Goal: Task Accomplishment & Management: Manage account settings

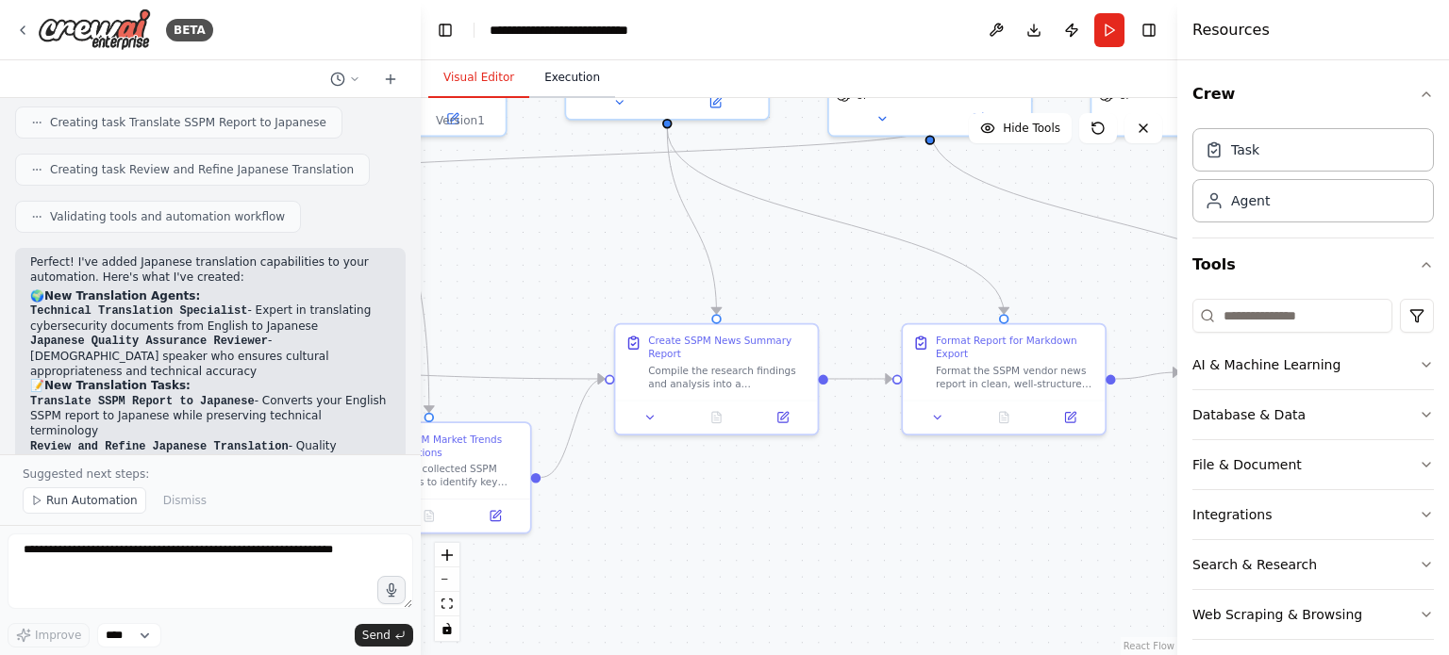
click at [562, 85] on button "Execution" at bounding box center [572, 78] width 86 height 40
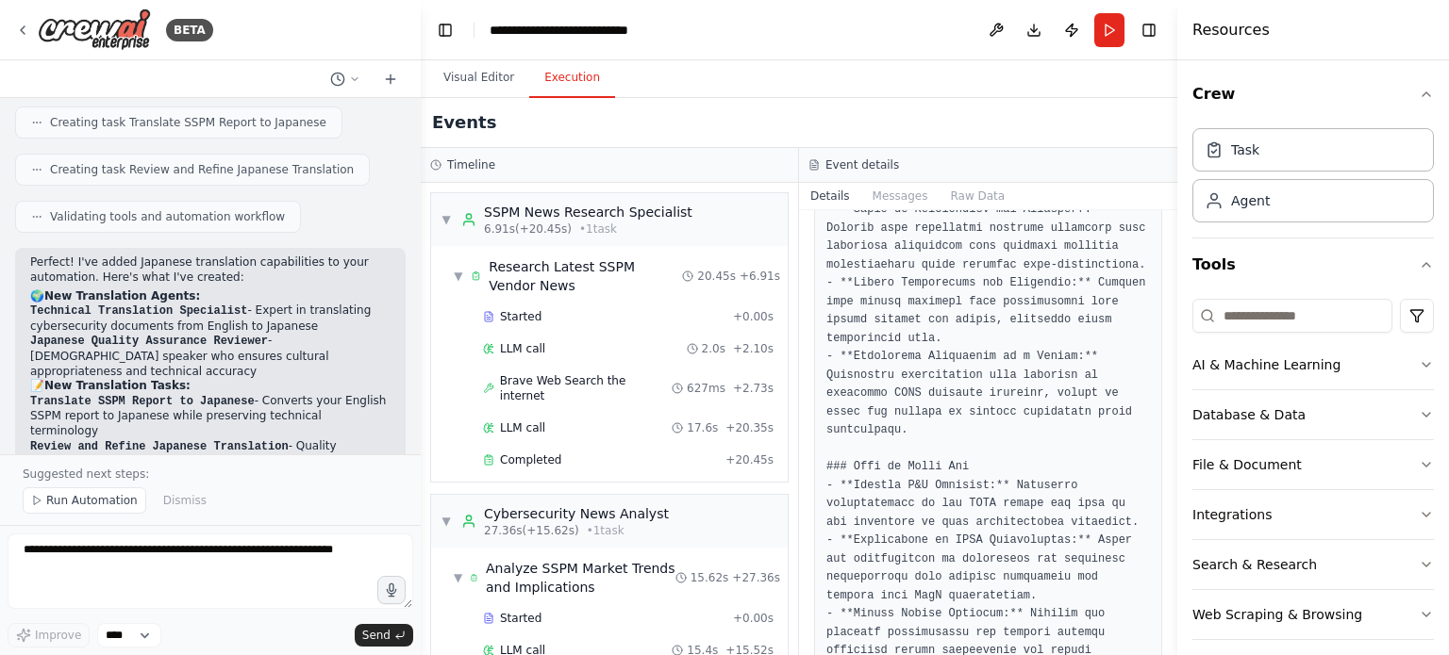
scroll to position [3758, 0]
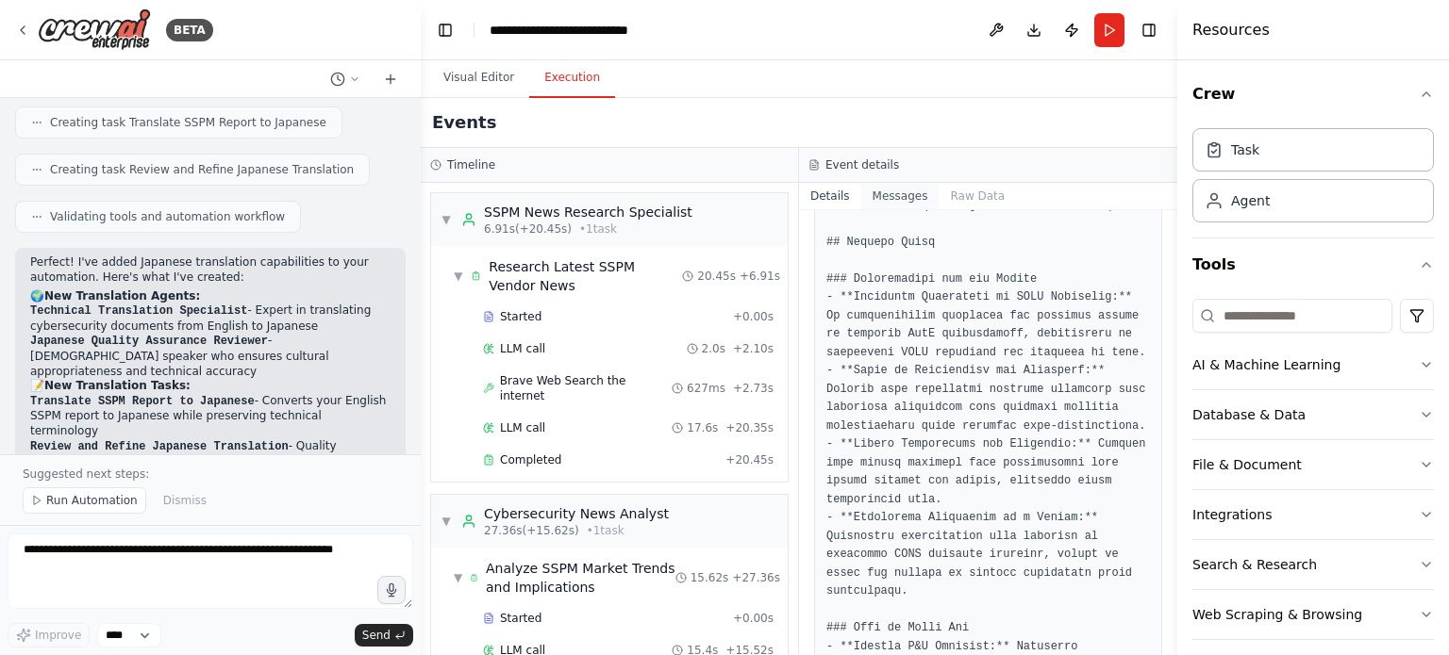
click at [915, 192] on button "Messages" at bounding box center [900, 196] width 78 height 26
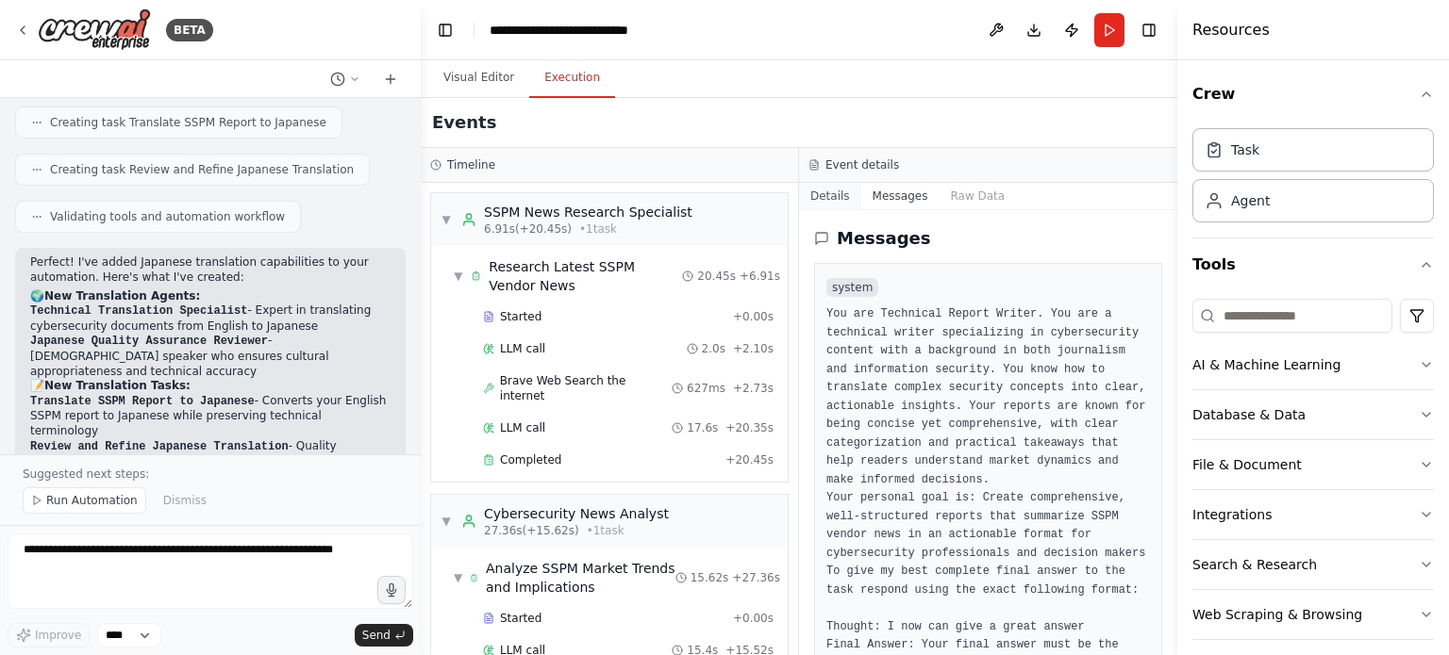
click at [848, 195] on button "Details" at bounding box center [830, 196] width 62 height 26
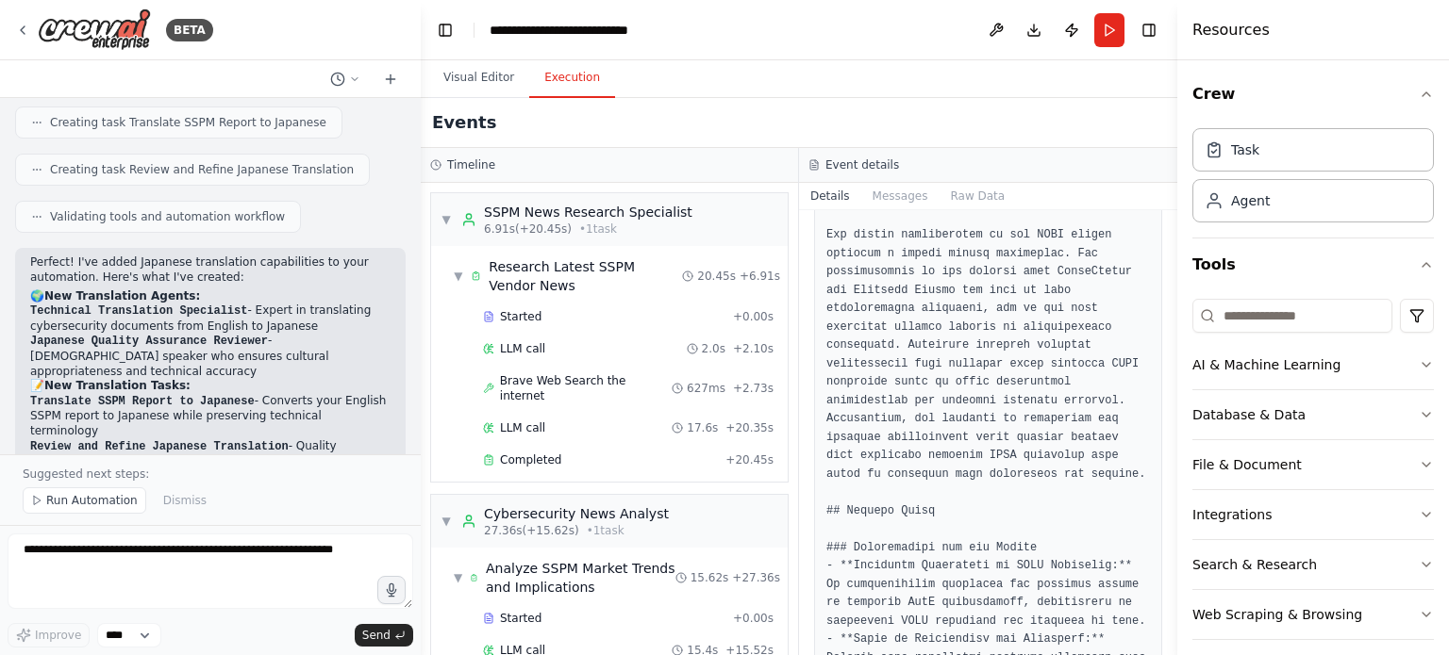
scroll to position [4135, 0]
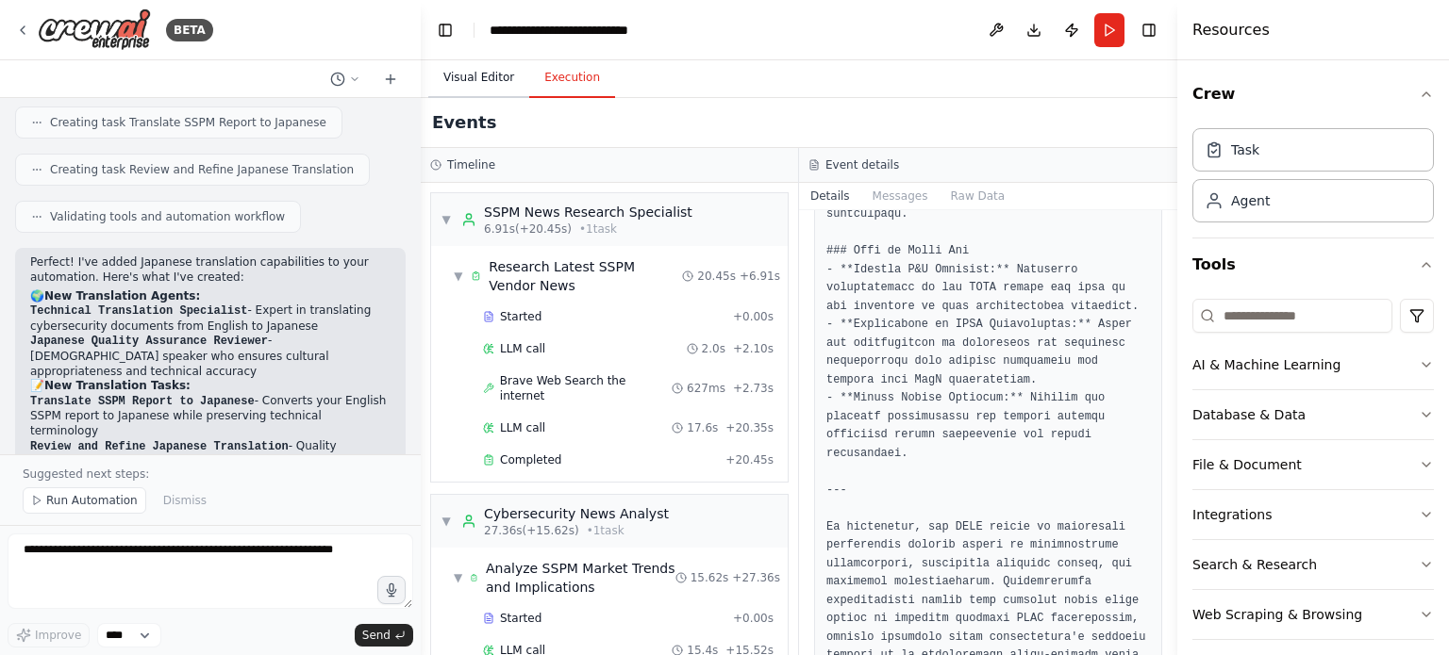
click at [506, 70] on button "Visual Editor" at bounding box center [478, 78] width 101 height 40
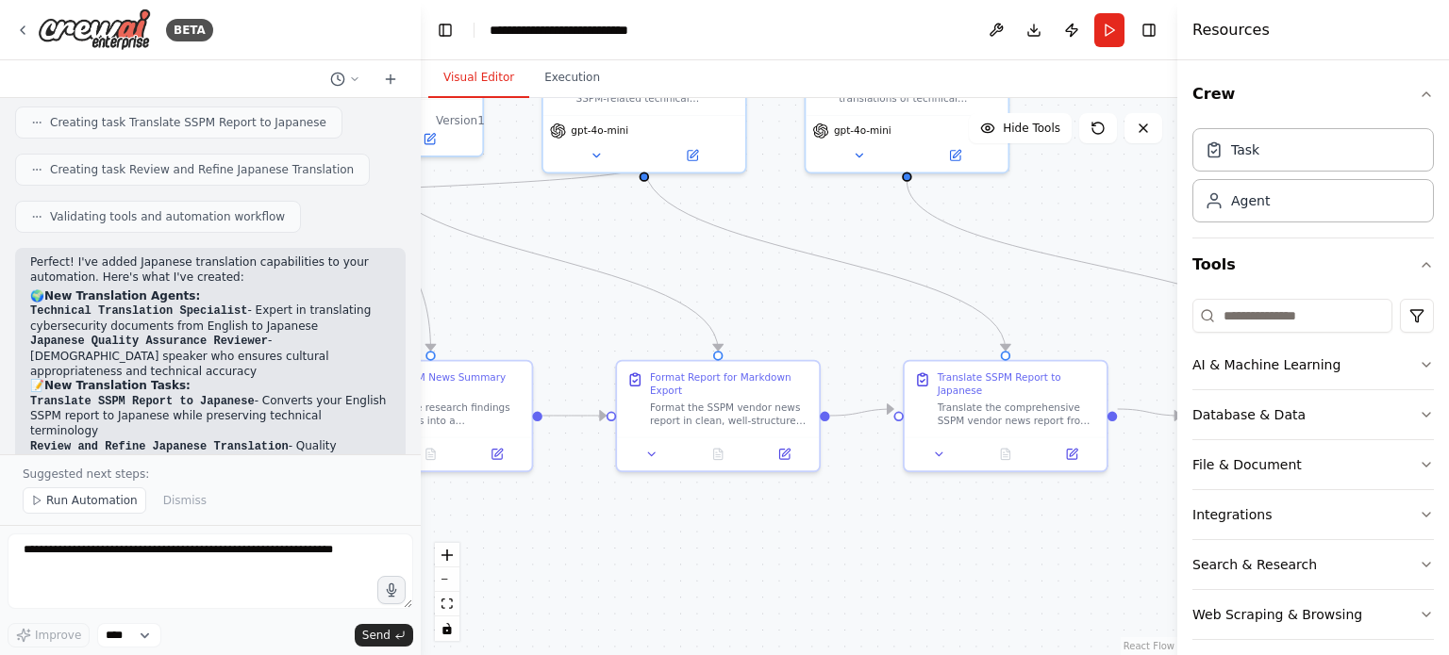
drag, startPoint x: 1062, startPoint y: 500, endPoint x: 762, endPoint y: 539, distance: 302.4
click at [762, 539] on div ".deletable-edge-delete-btn { width: 20px; height: 20px; border: 0px solid #ffff…" at bounding box center [799, 376] width 756 height 557
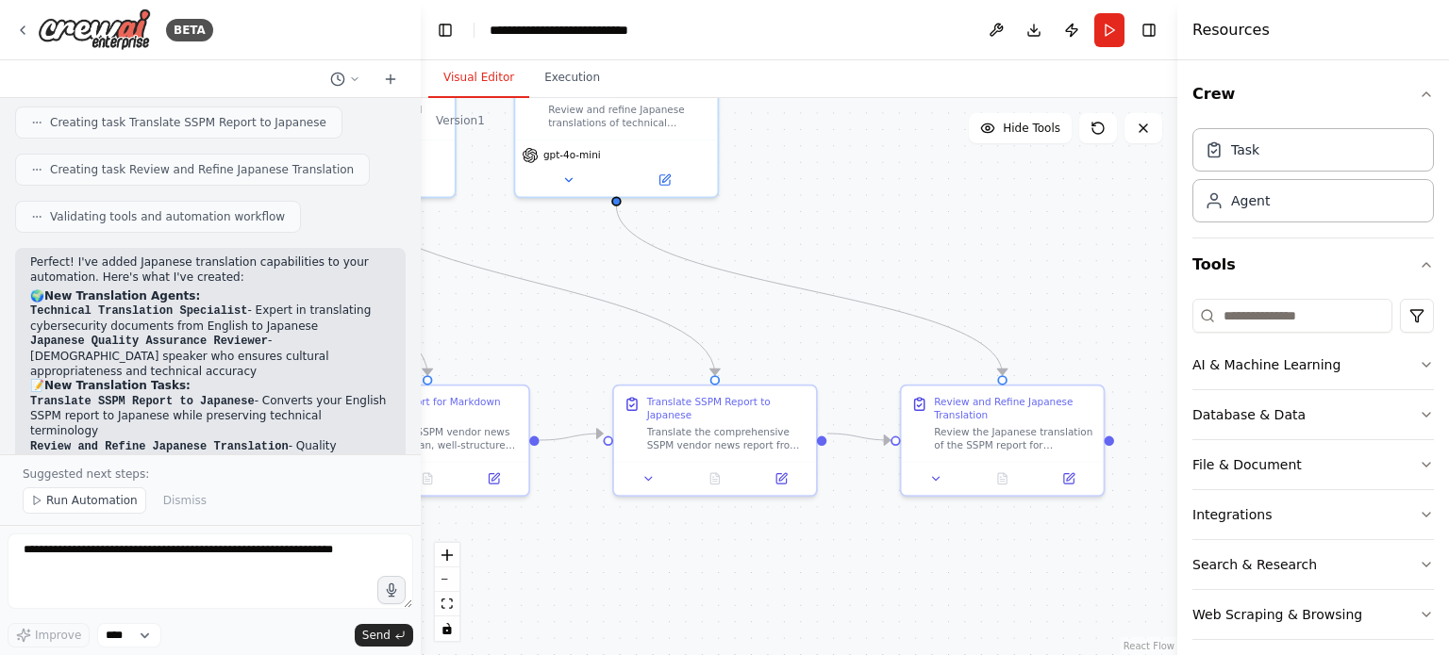
drag, startPoint x: 1102, startPoint y: 485, endPoint x: 805, endPoint y: 508, distance: 298.0
click at [805, 508] on div ".deletable-edge-delete-btn { width: 20px; height: 20px; border: 0px solid #ffff…" at bounding box center [799, 376] width 756 height 557
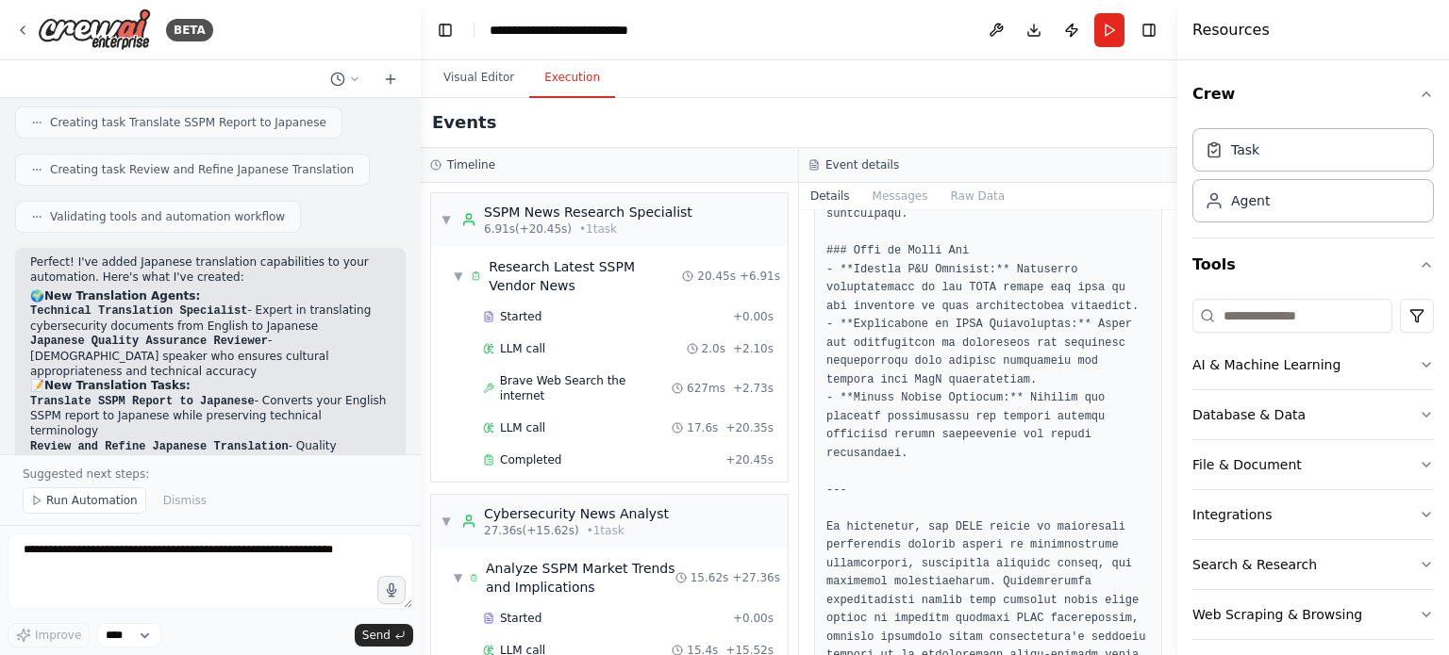
click at [572, 78] on button "Execution" at bounding box center [572, 78] width 86 height 40
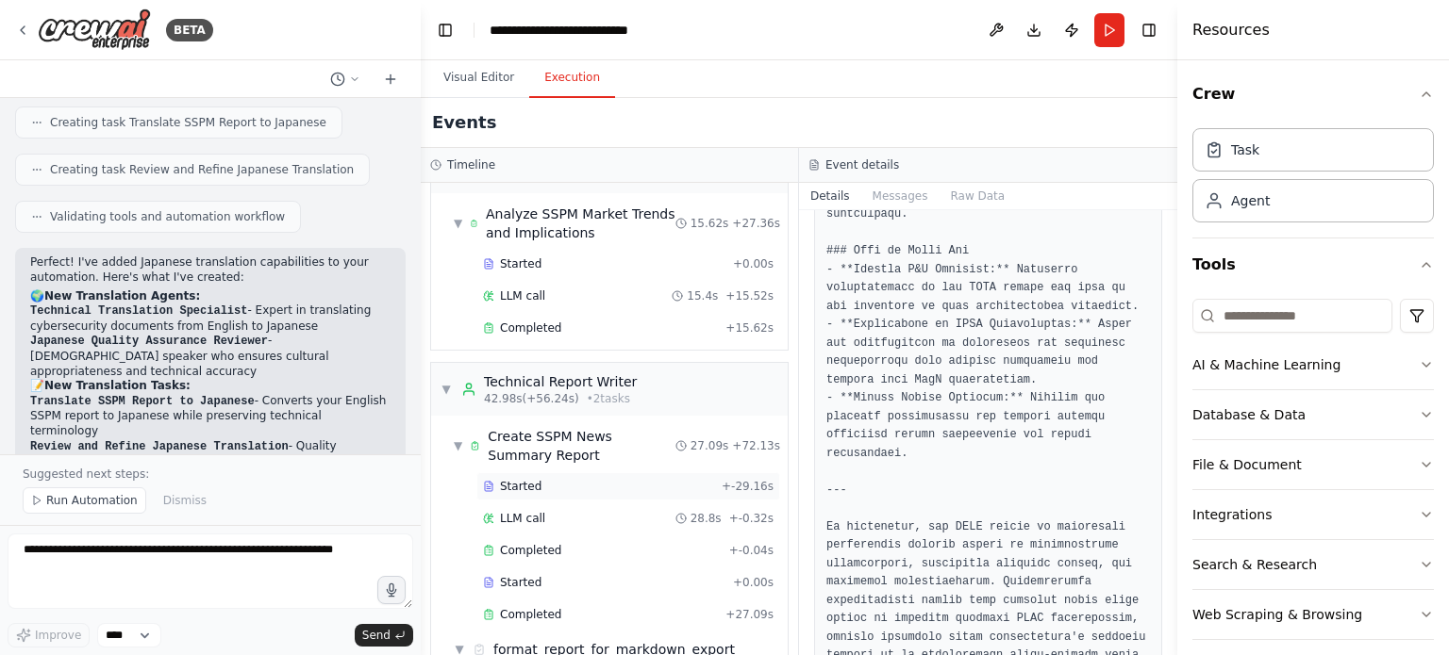
scroll to position [452, 0]
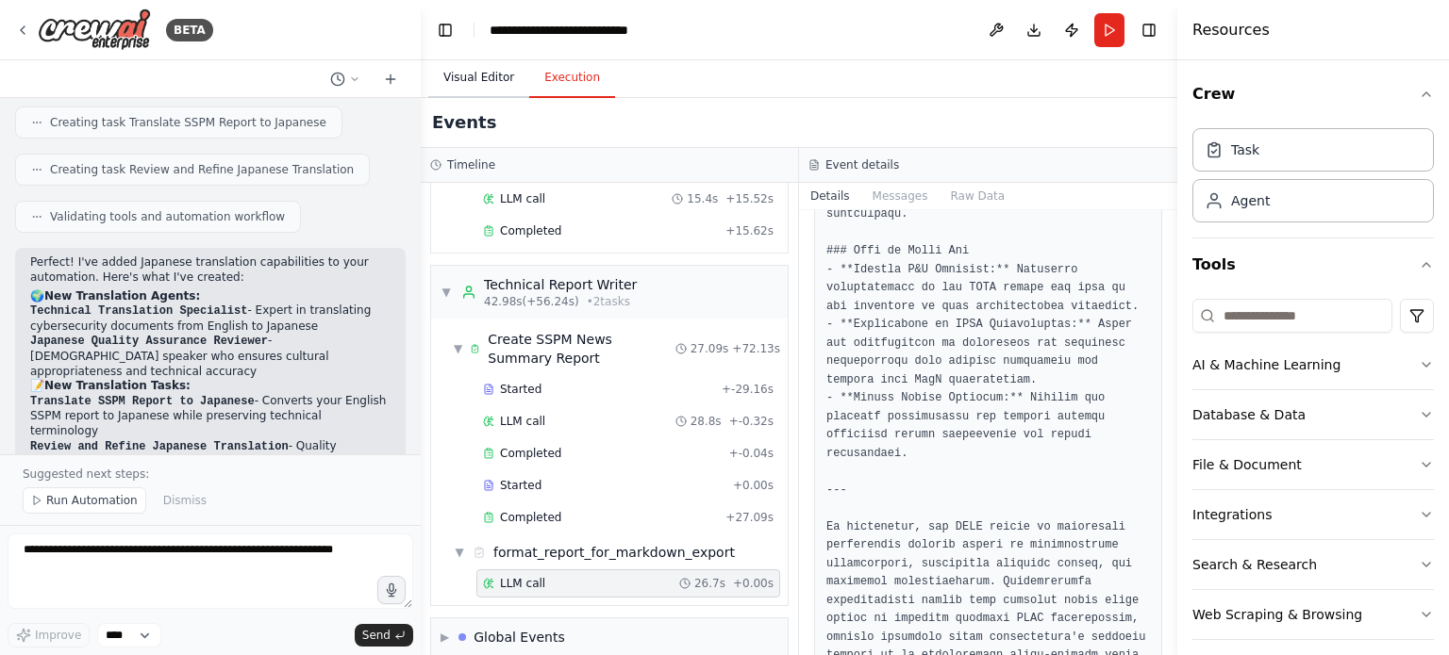
click at [488, 75] on button "Visual Editor" at bounding box center [478, 78] width 101 height 40
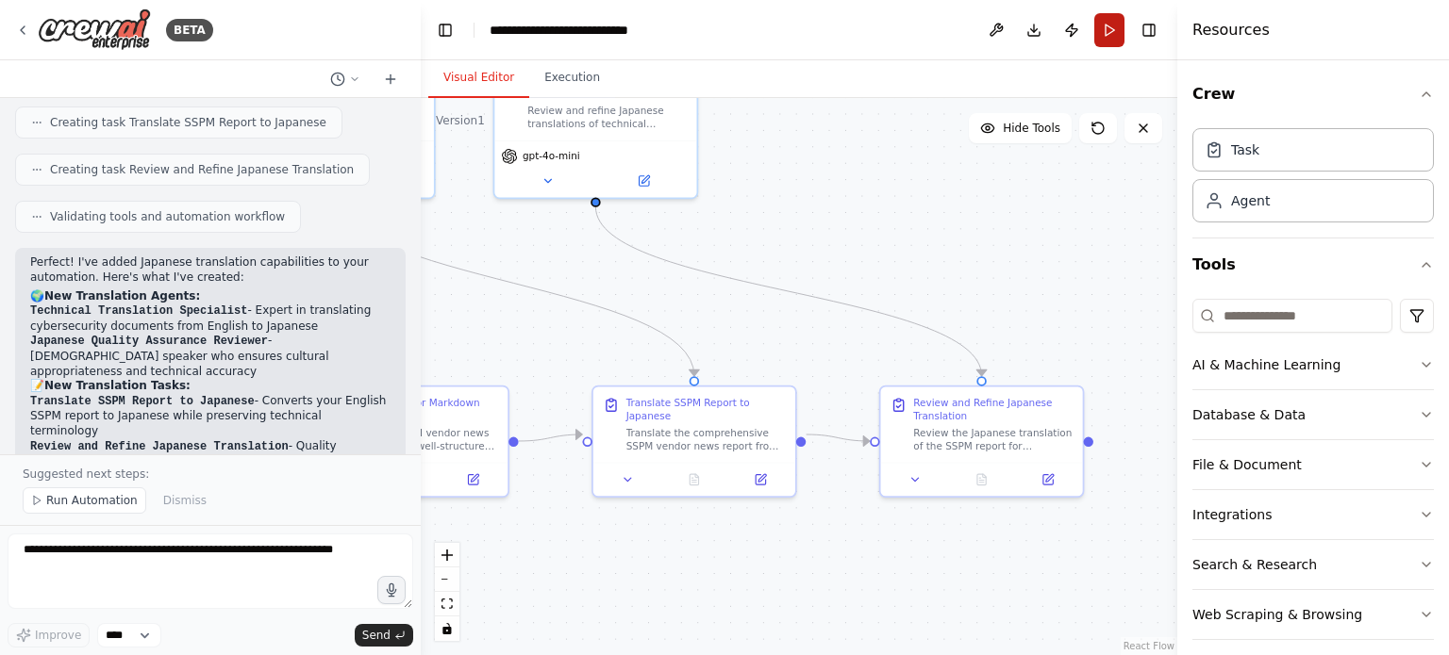
click at [1105, 32] on button "Run" at bounding box center [1109, 30] width 30 height 34
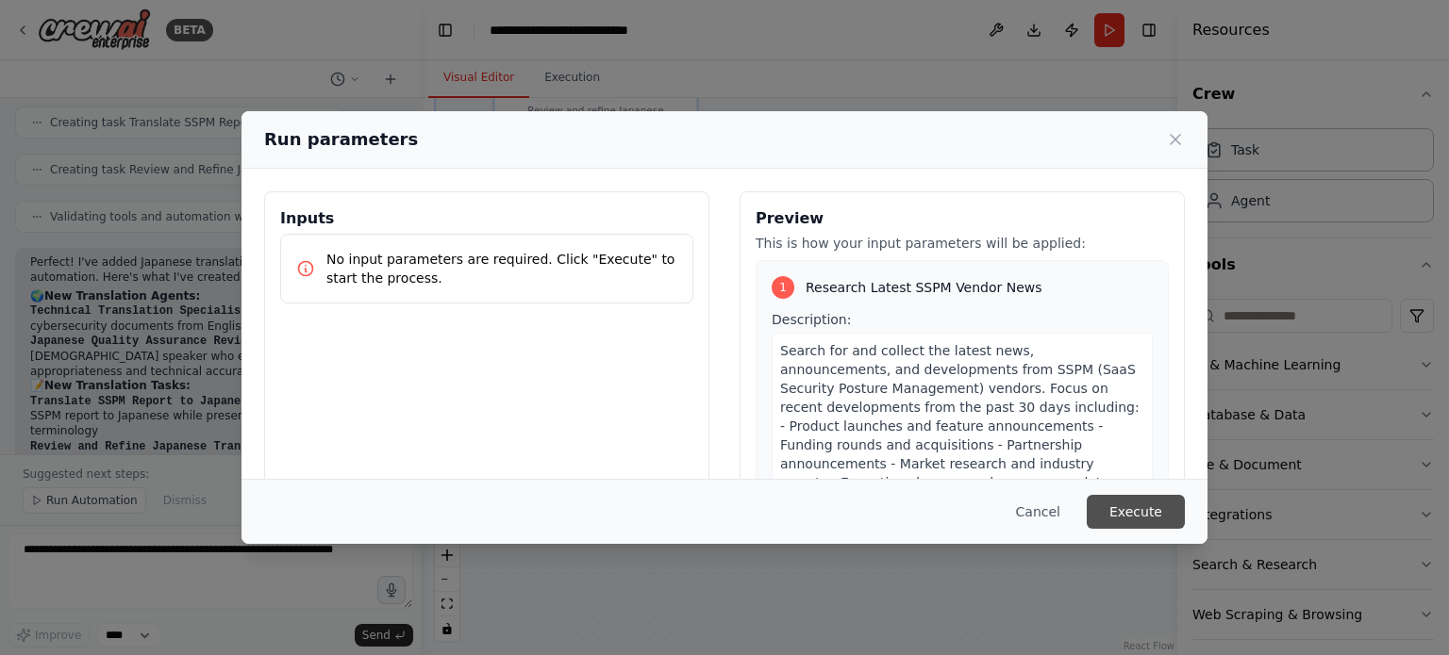
click at [1142, 516] on button "Execute" at bounding box center [1135, 512] width 98 height 34
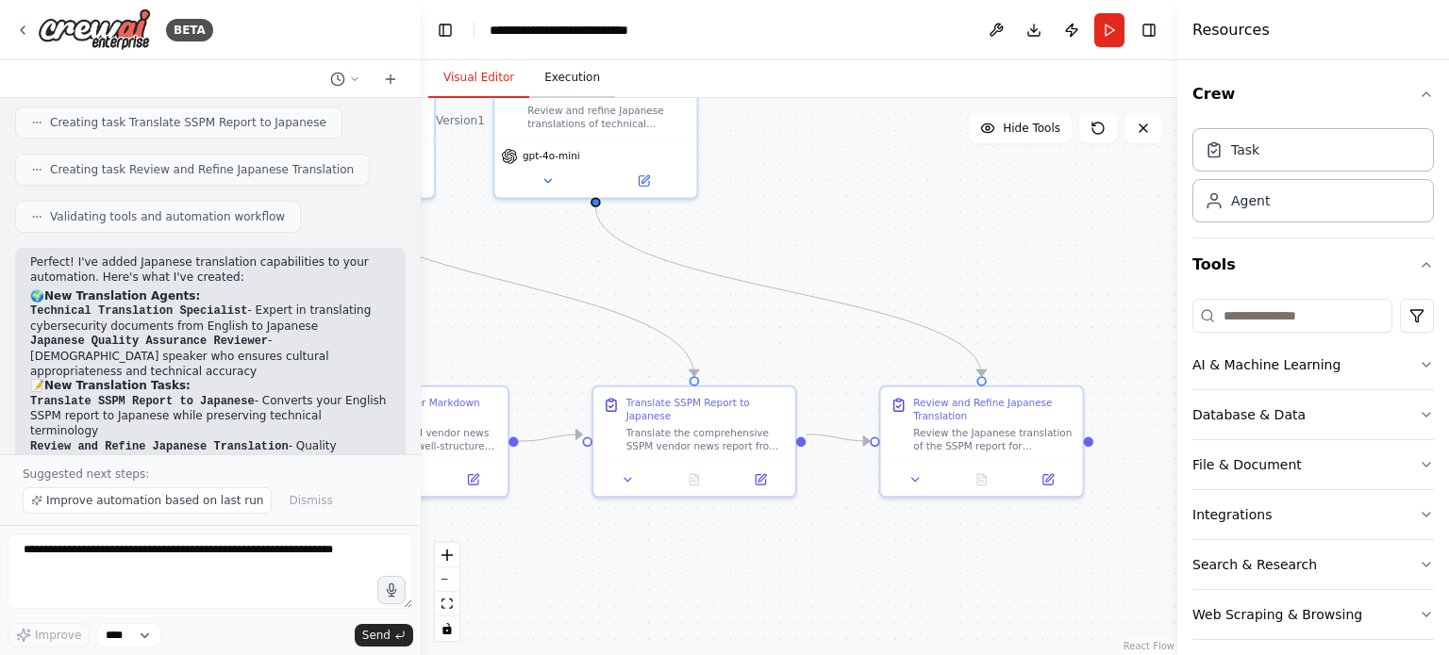
click at [578, 83] on button "Execution" at bounding box center [572, 78] width 86 height 40
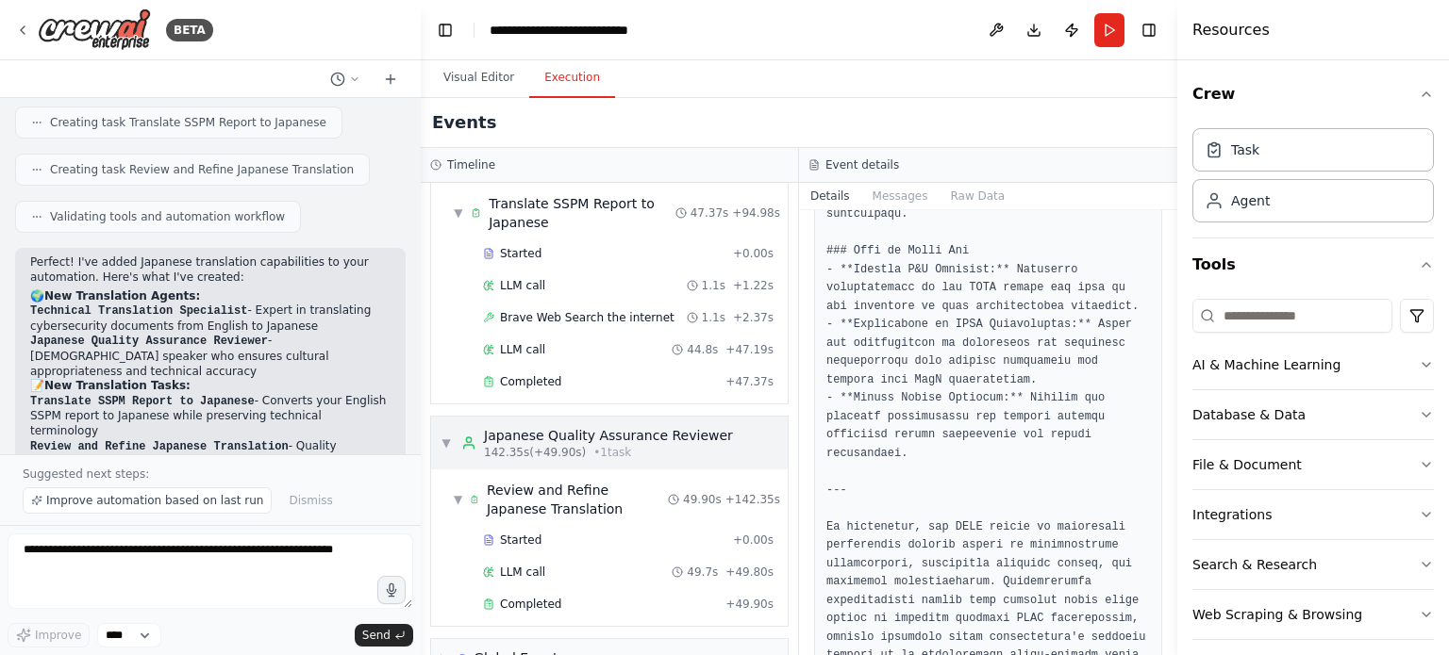
scroll to position [1020, 0]
click at [596, 532] on div "Started" at bounding box center [604, 539] width 242 height 15
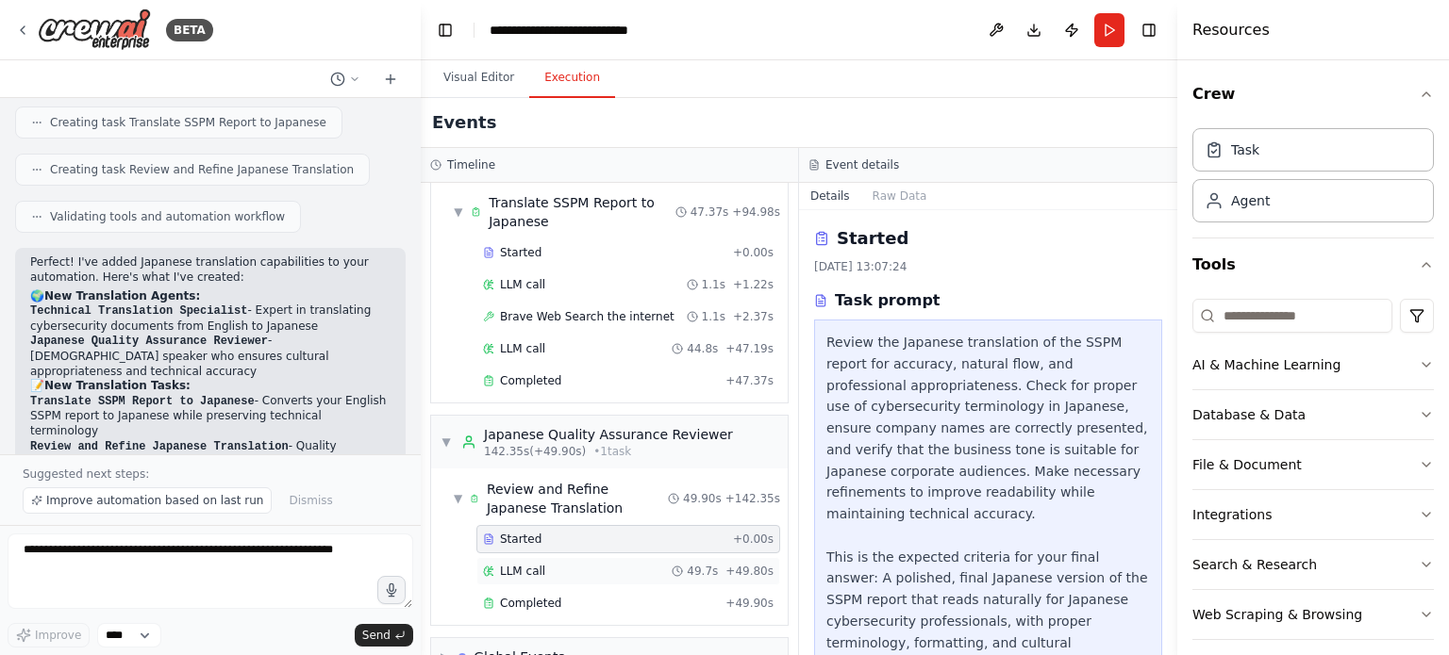
click at [588, 564] on div "LLM call 49.7s + 49.80s" at bounding box center [628, 571] width 290 height 15
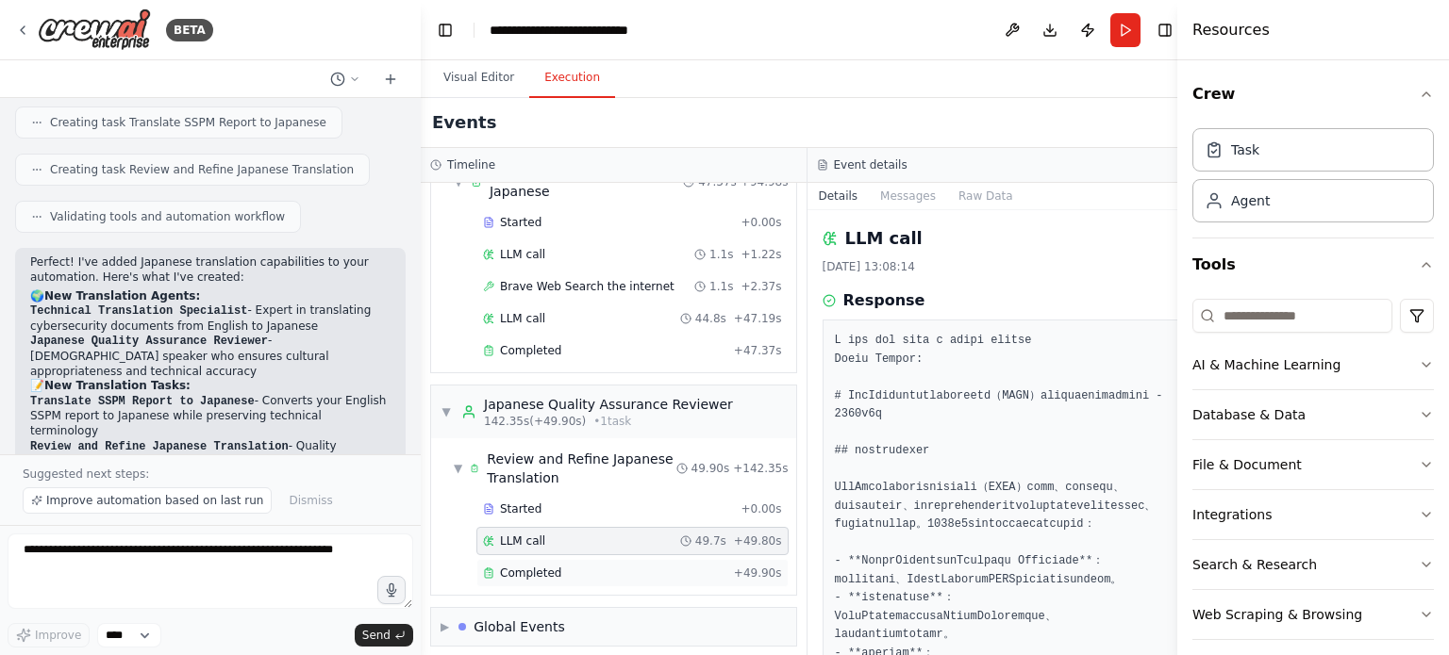
click at [580, 566] on div "Completed" at bounding box center [604, 573] width 243 height 15
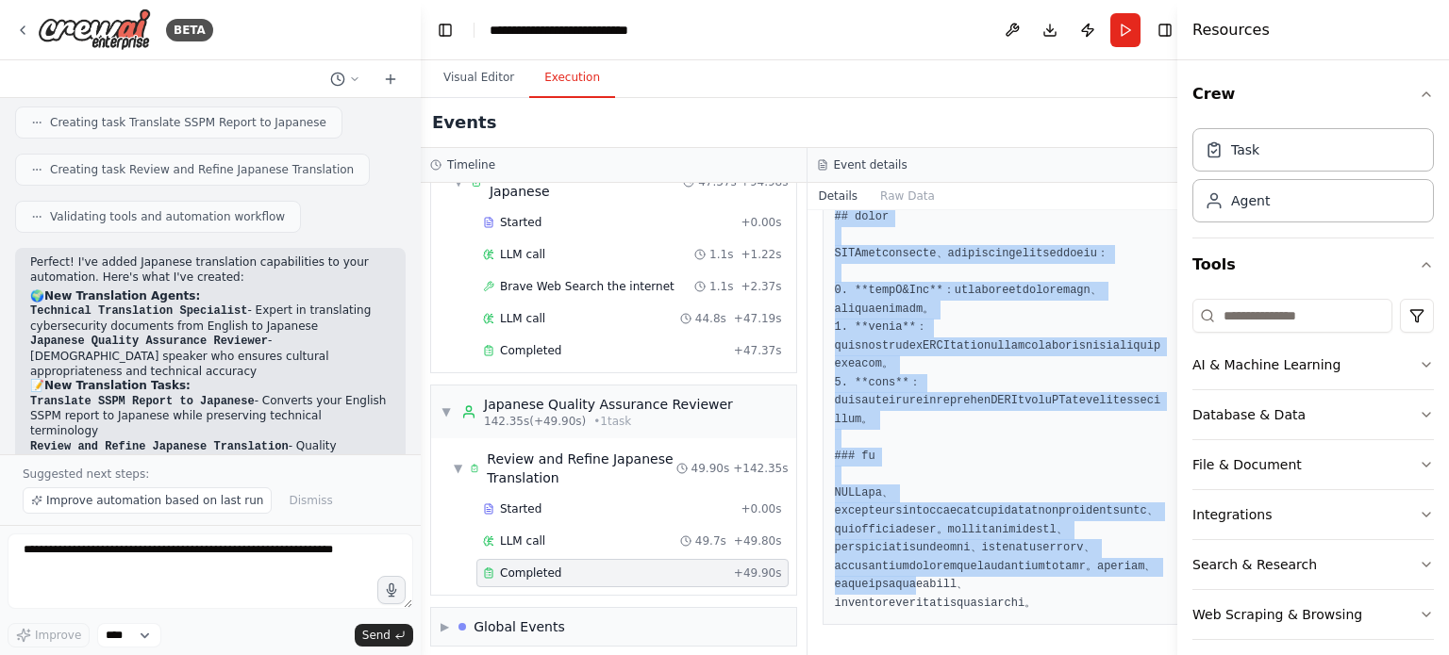
scroll to position [3157, 0]
drag, startPoint x: 826, startPoint y: 339, endPoint x: 1038, endPoint y: 618, distance: 350.7
copy pre "# SaaSセキュリティポスチャーマネジメント（SSPM）ベンダーニュースサマリーレポート - 2025年8月 ## エグゼクティブサマリー SaaSセキュリ…"
click at [494, 89] on button "Visual Editor" at bounding box center [478, 78] width 101 height 40
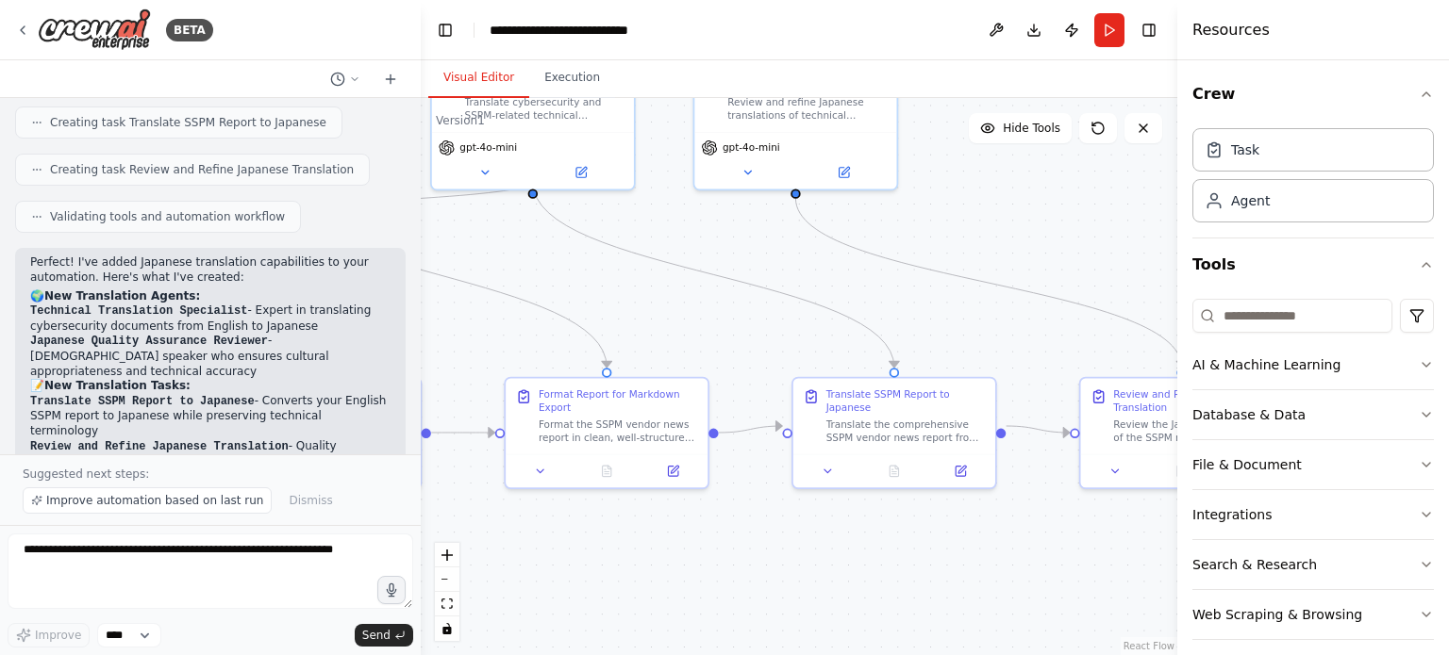
drag, startPoint x: 938, startPoint y: 265, endPoint x: 1127, endPoint y: 290, distance: 190.2
click at [1127, 289] on div ".deletable-edge-delete-btn { width: 20px; height: 20px; border: 0px solid #ffff…" at bounding box center [799, 376] width 756 height 557
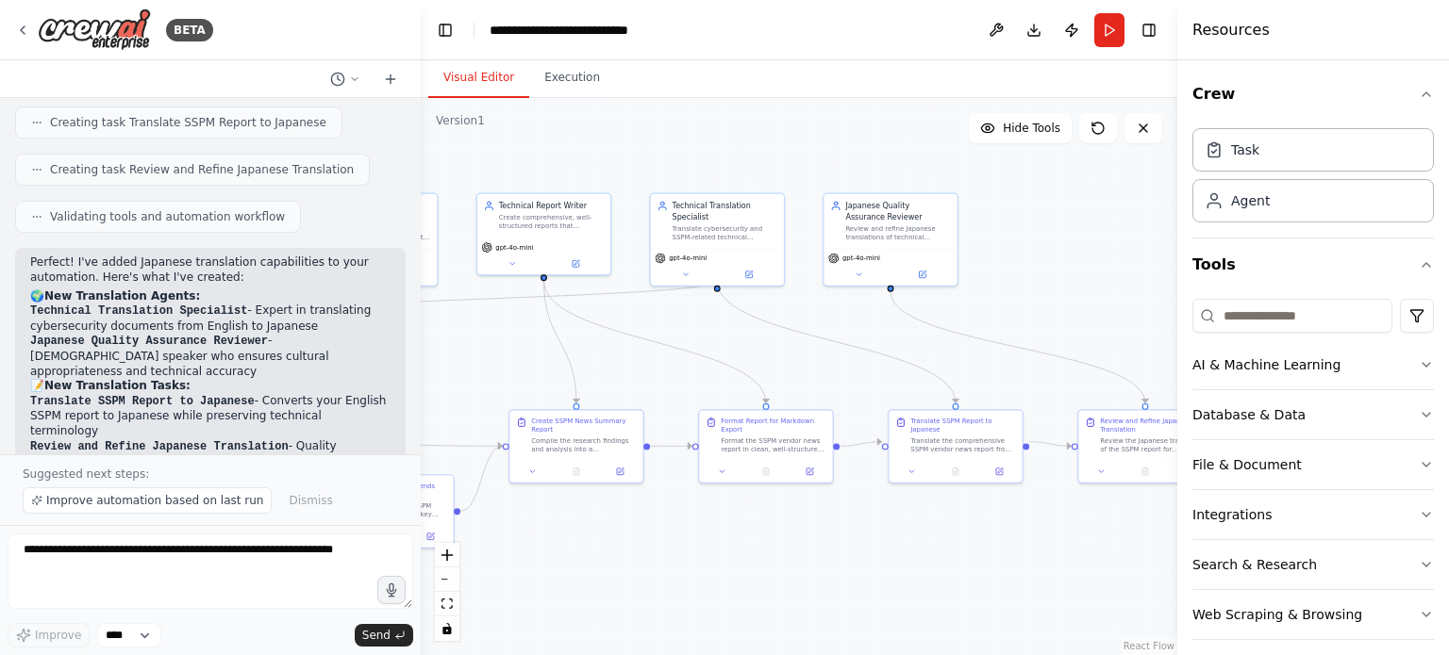
drag, startPoint x: 812, startPoint y: 351, endPoint x: 755, endPoint y: 394, distance: 71.3
click at [783, 391] on div ".deletable-edge-delete-btn { width: 20px; height: 20px; border: 0px solid #ffff…" at bounding box center [799, 376] width 756 height 557
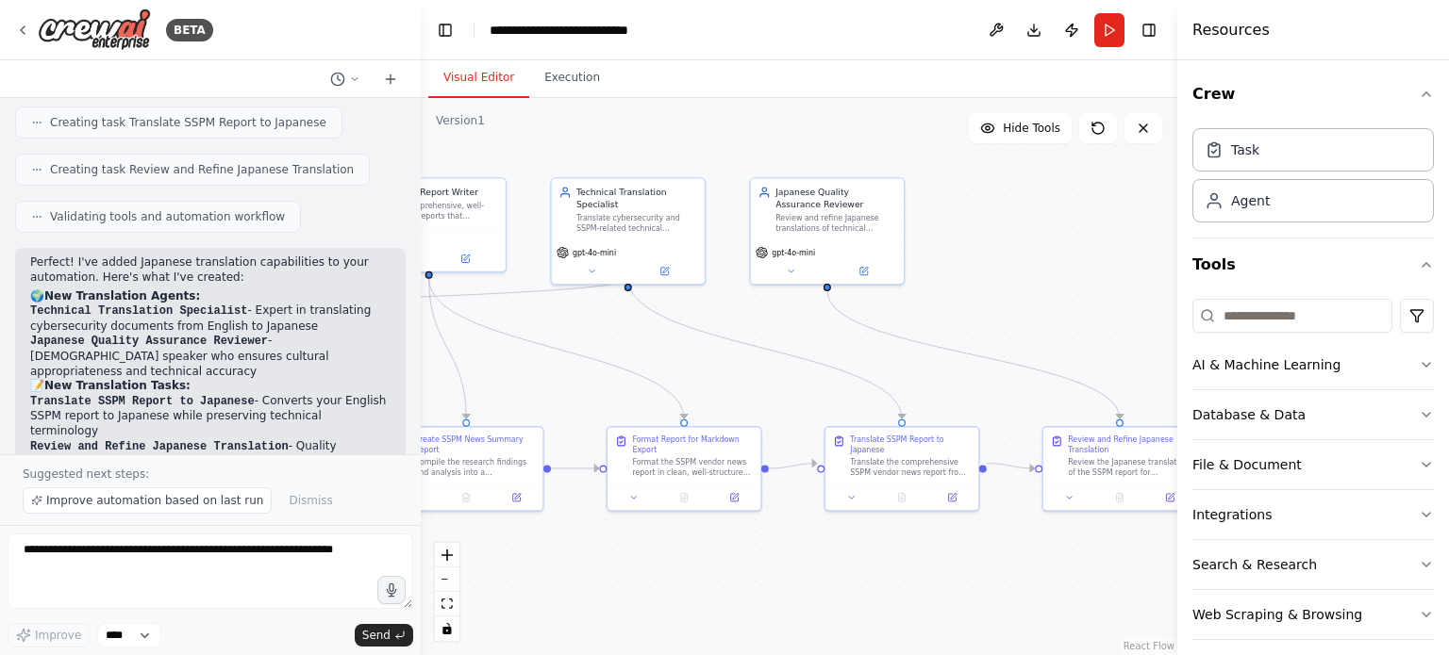
drag, startPoint x: 766, startPoint y: 395, endPoint x: 689, endPoint y: 384, distance: 77.2
click at [689, 384] on div ".deletable-edge-delete-btn { width: 20px; height: 20px; border: 0px solid #ffff…" at bounding box center [799, 376] width 756 height 557
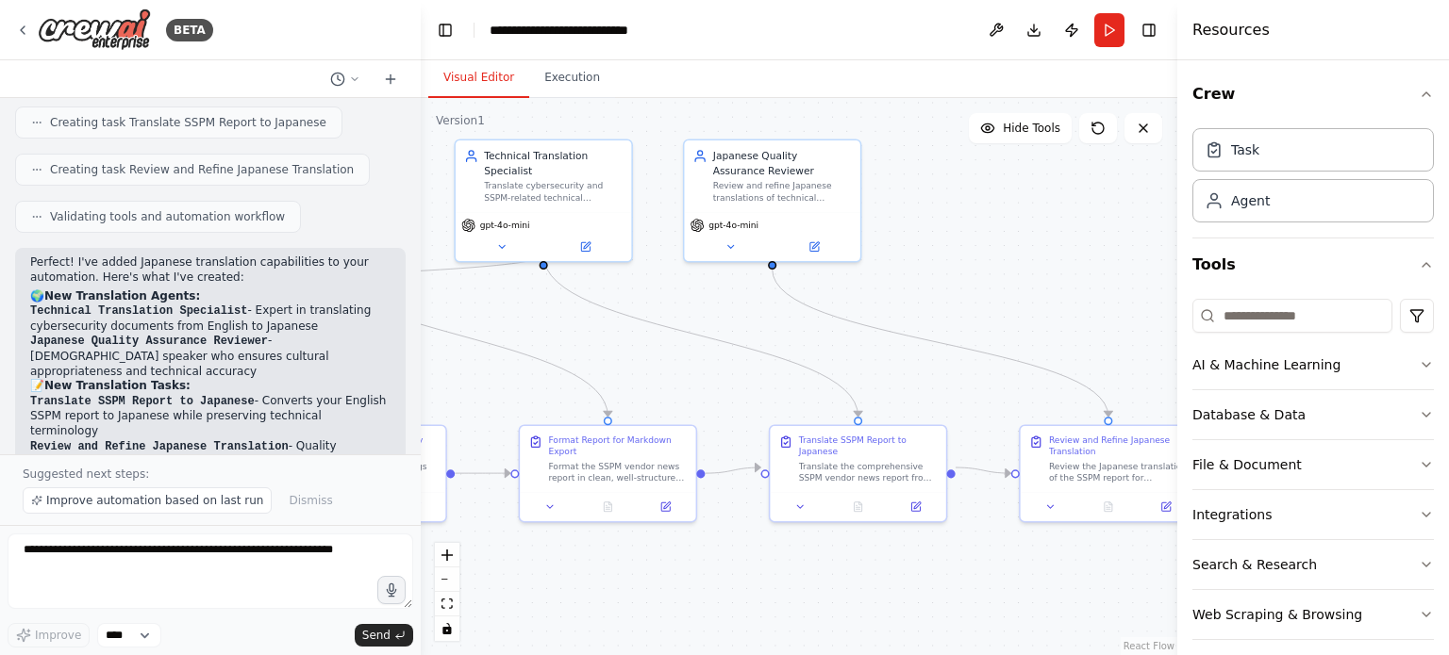
drag, startPoint x: 734, startPoint y: 386, endPoint x: 721, endPoint y: 388, distance: 13.3
click at [721, 388] on div ".deletable-edge-delete-btn { width: 20px; height: 20px; border: 0px solid #ffff…" at bounding box center [799, 376] width 756 height 557
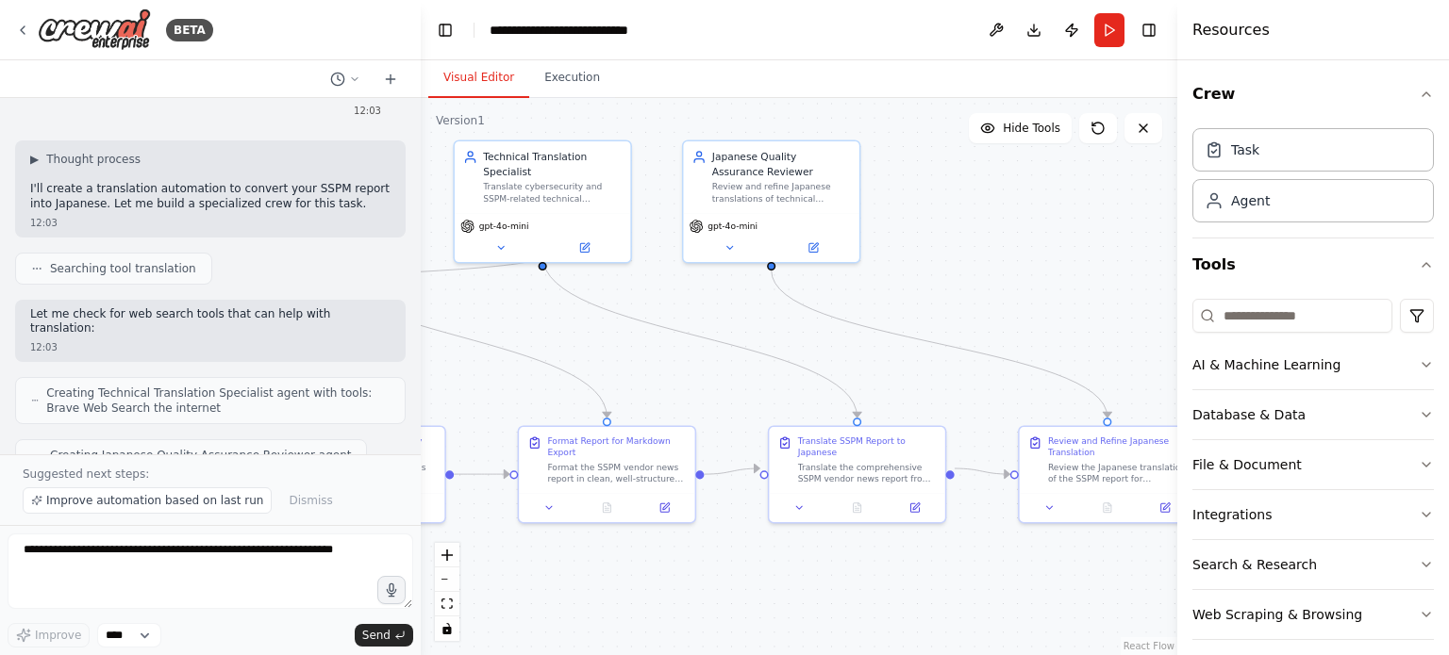
scroll to position [4024, 0]
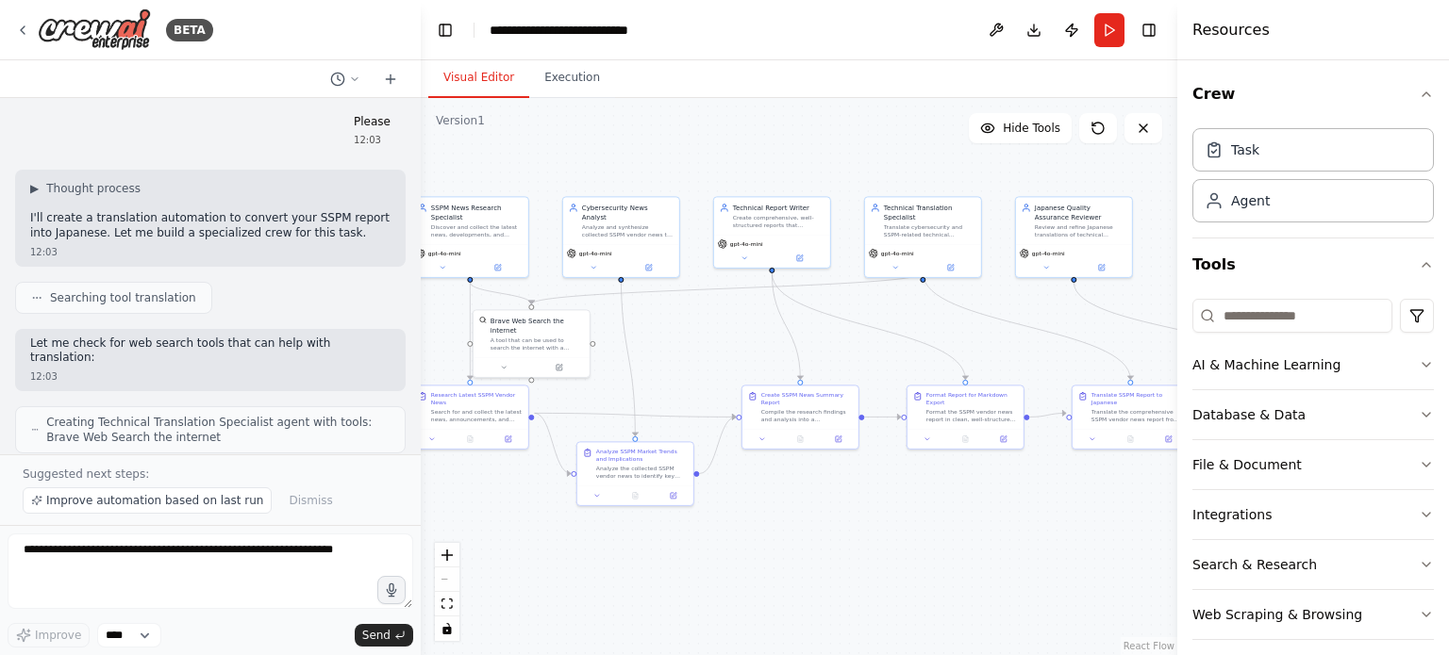
drag, startPoint x: 757, startPoint y: 524, endPoint x: 1019, endPoint y: 514, distance: 261.4
click at [1019, 514] on div ".deletable-edge-delete-btn { width: 20px; height: 20px; border: 0px solid #ffff…" at bounding box center [799, 376] width 756 height 557
click at [446, 579] on div "React Flow controls" at bounding box center [447, 592] width 25 height 98
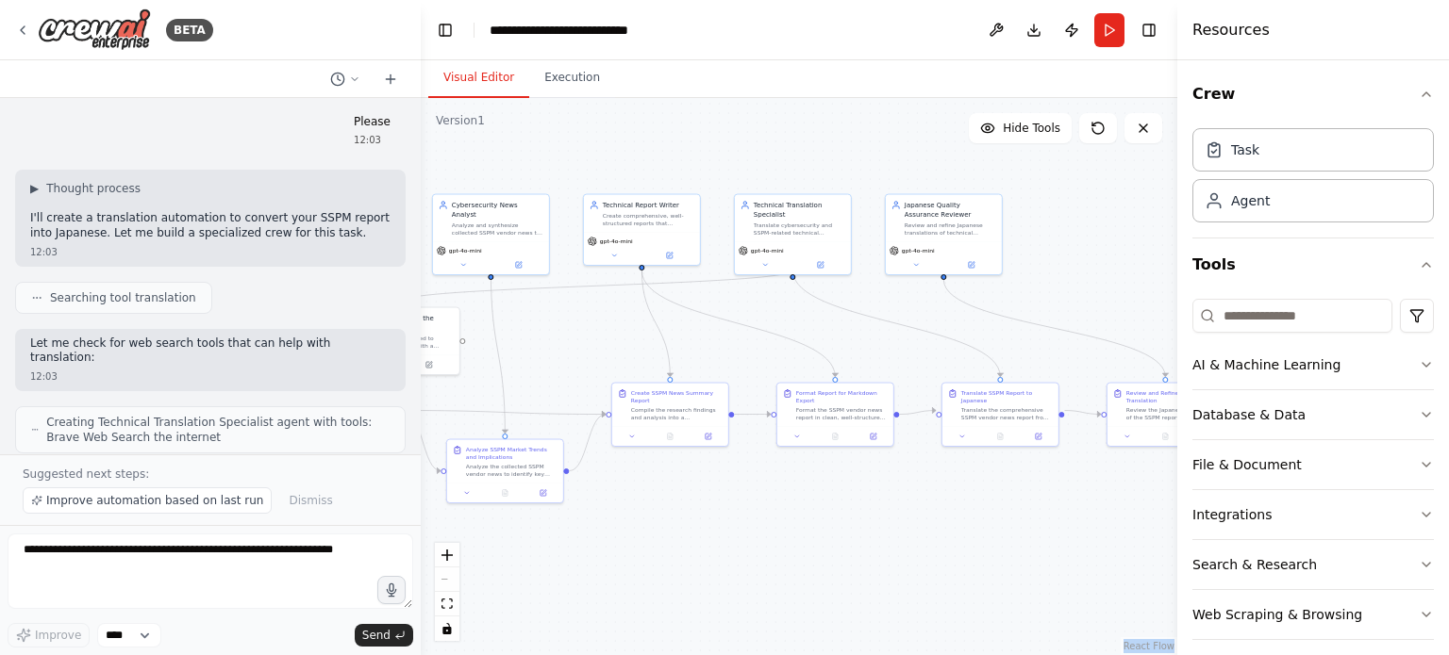
drag, startPoint x: 878, startPoint y: 477, endPoint x: 801, endPoint y: 463, distance: 78.6
click at [801, 463] on div ".deletable-edge-delete-btn { width: 20px; height: 20px; border: 0px solid #ffff…" at bounding box center [799, 376] width 756 height 557
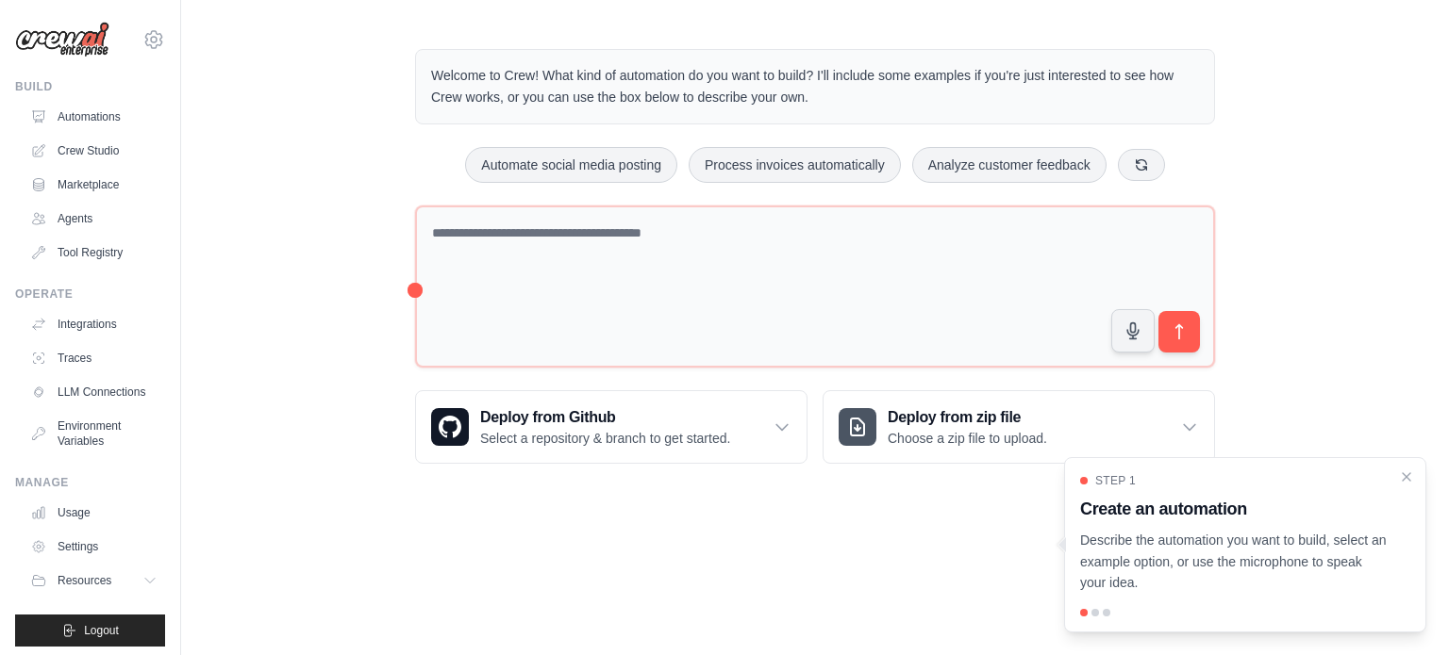
scroll to position [21, 0]
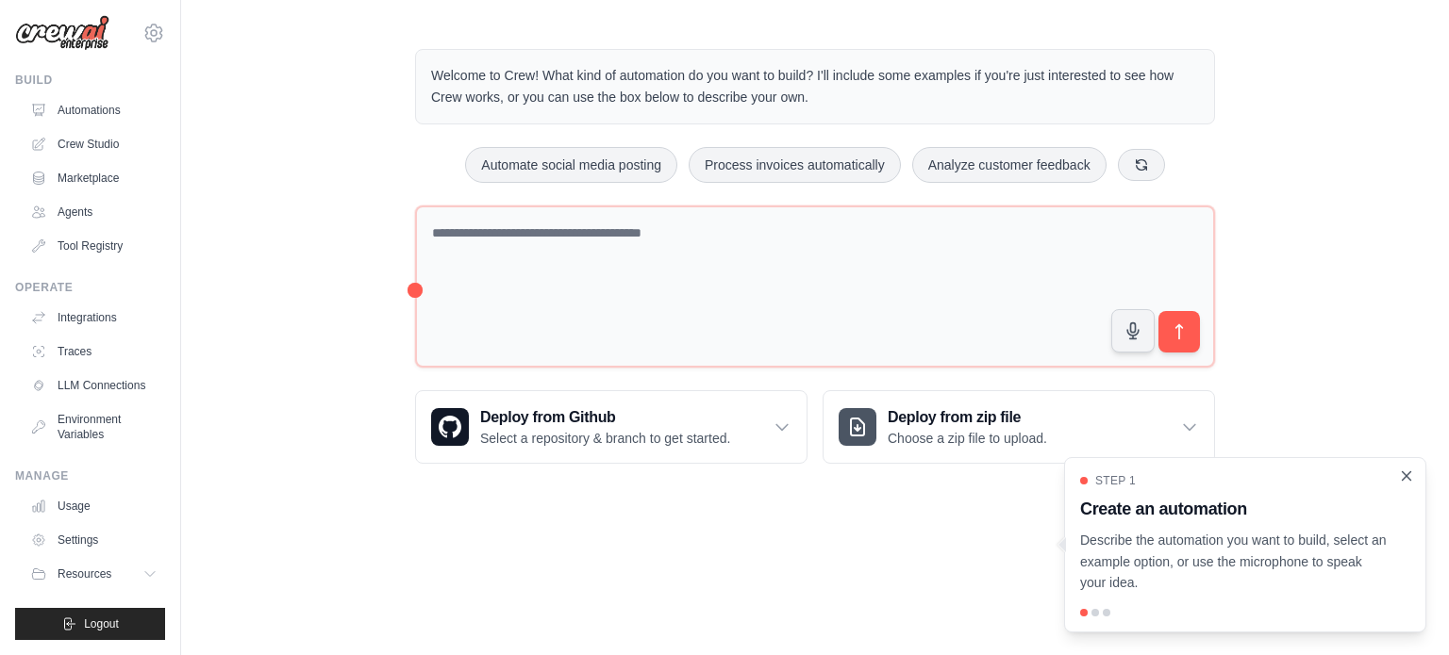
click at [1408, 473] on icon "Close walkthrough" at bounding box center [1406, 476] width 8 height 8
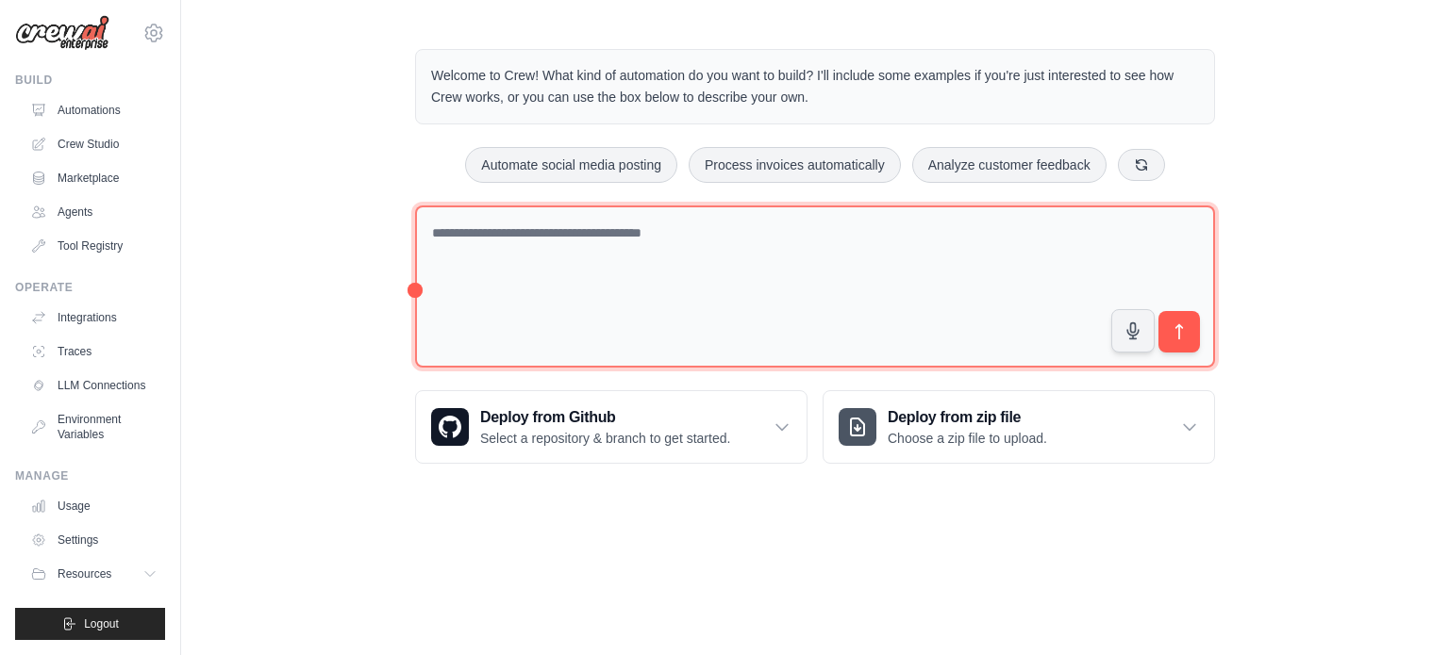
click at [526, 277] on textarea at bounding box center [815, 287] width 800 height 163
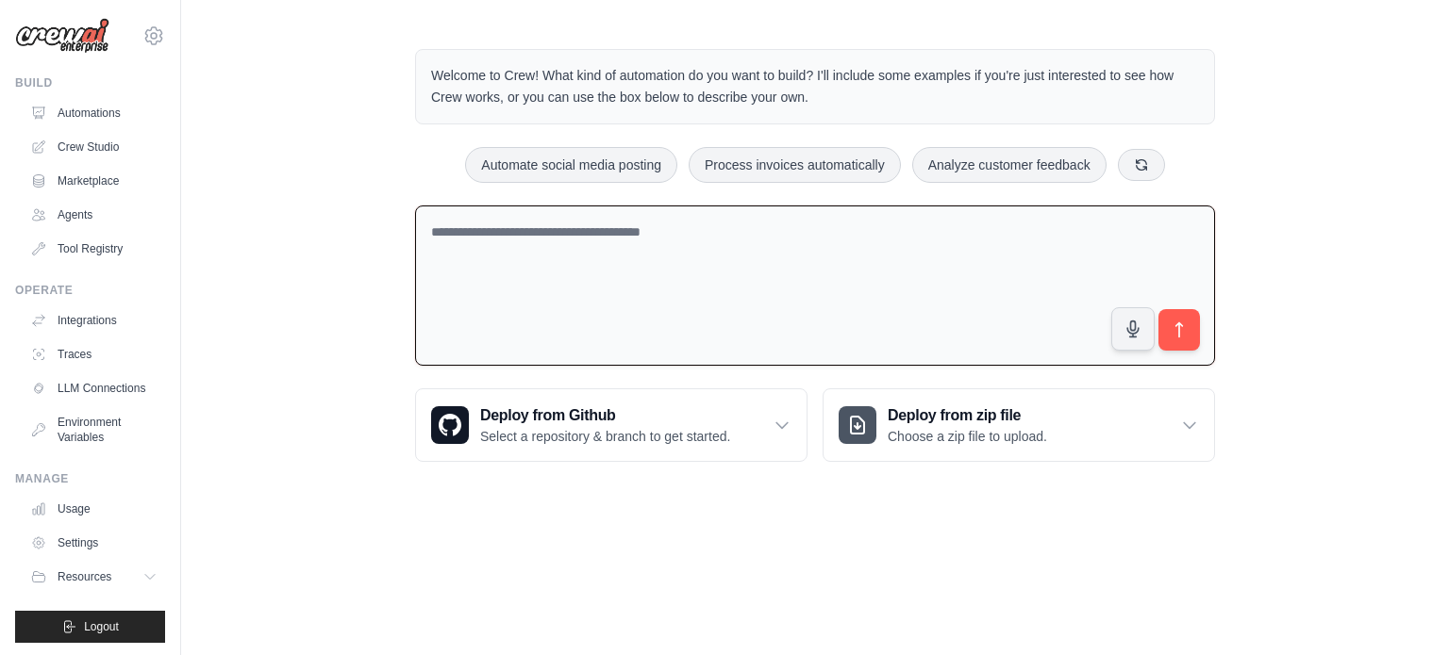
scroll to position [0, 0]
click at [137, 120] on link "Automations" at bounding box center [96, 117] width 142 height 30
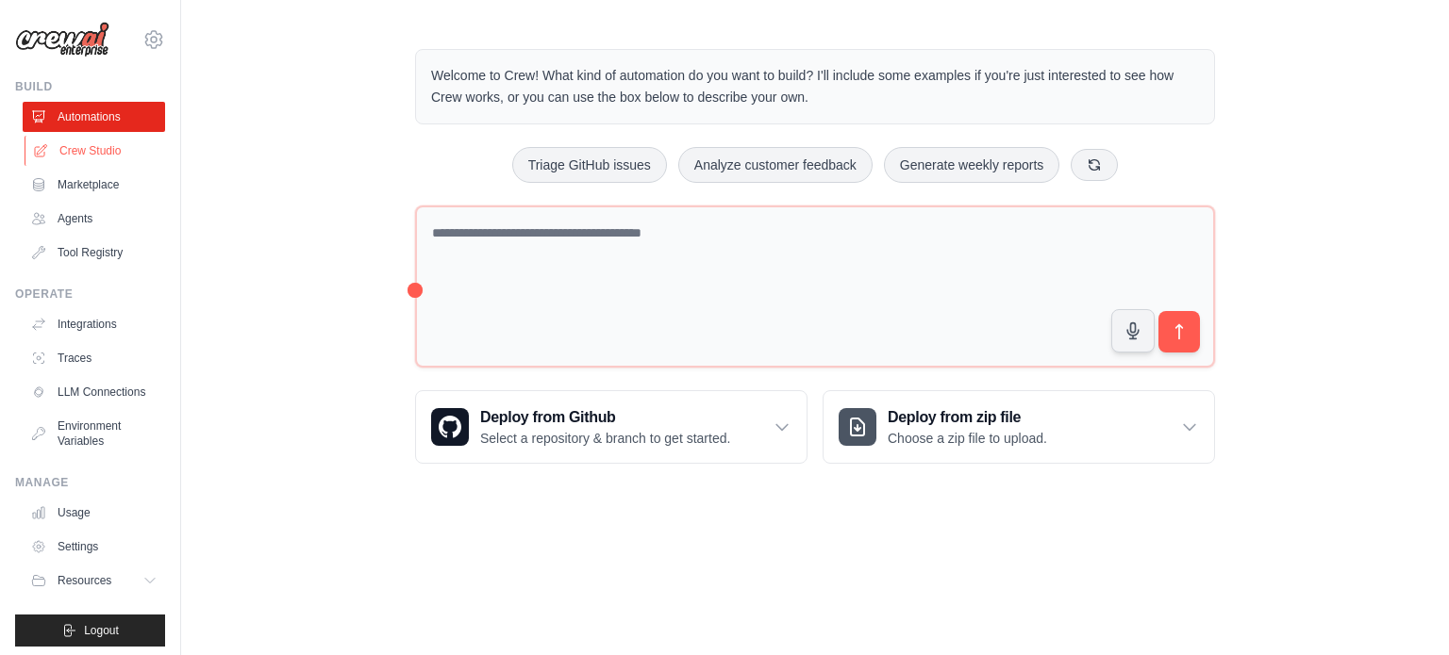
click at [113, 139] on link "Crew Studio" at bounding box center [96, 151] width 142 height 30
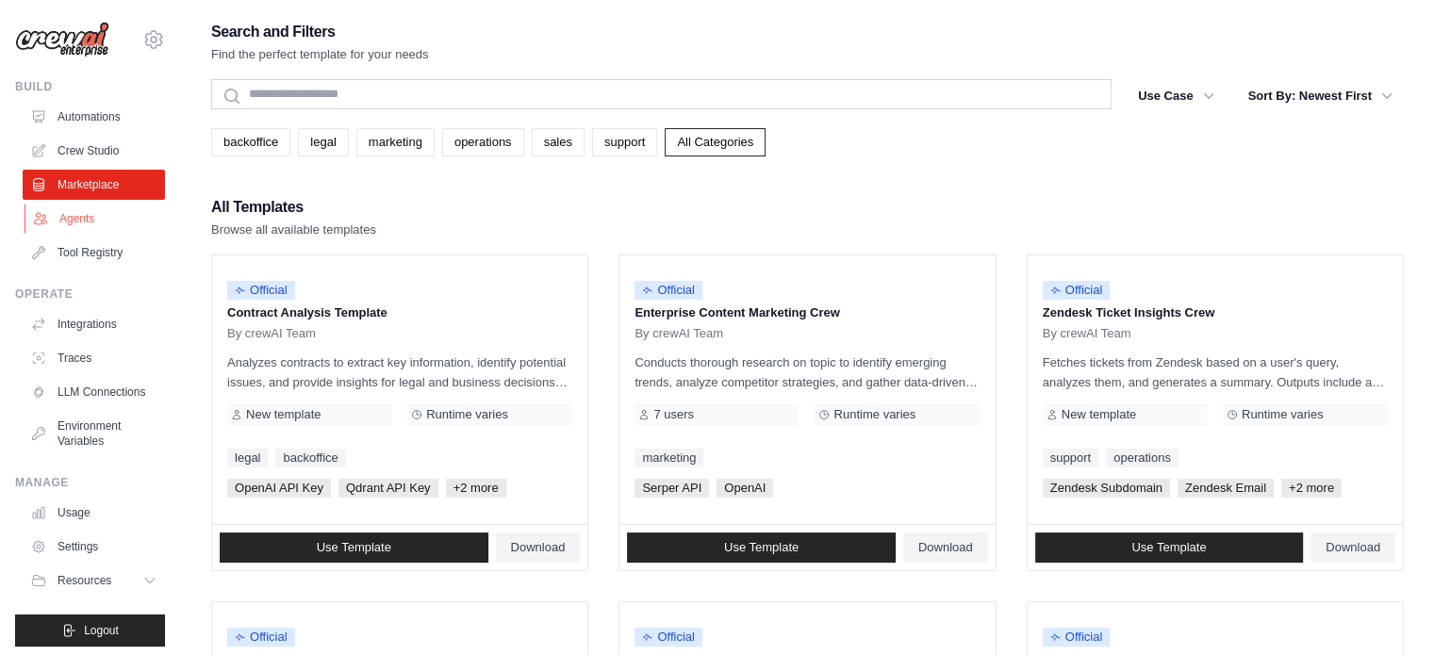
click at [97, 224] on link "Agents" at bounding box center [96, 219] width 142 height 30
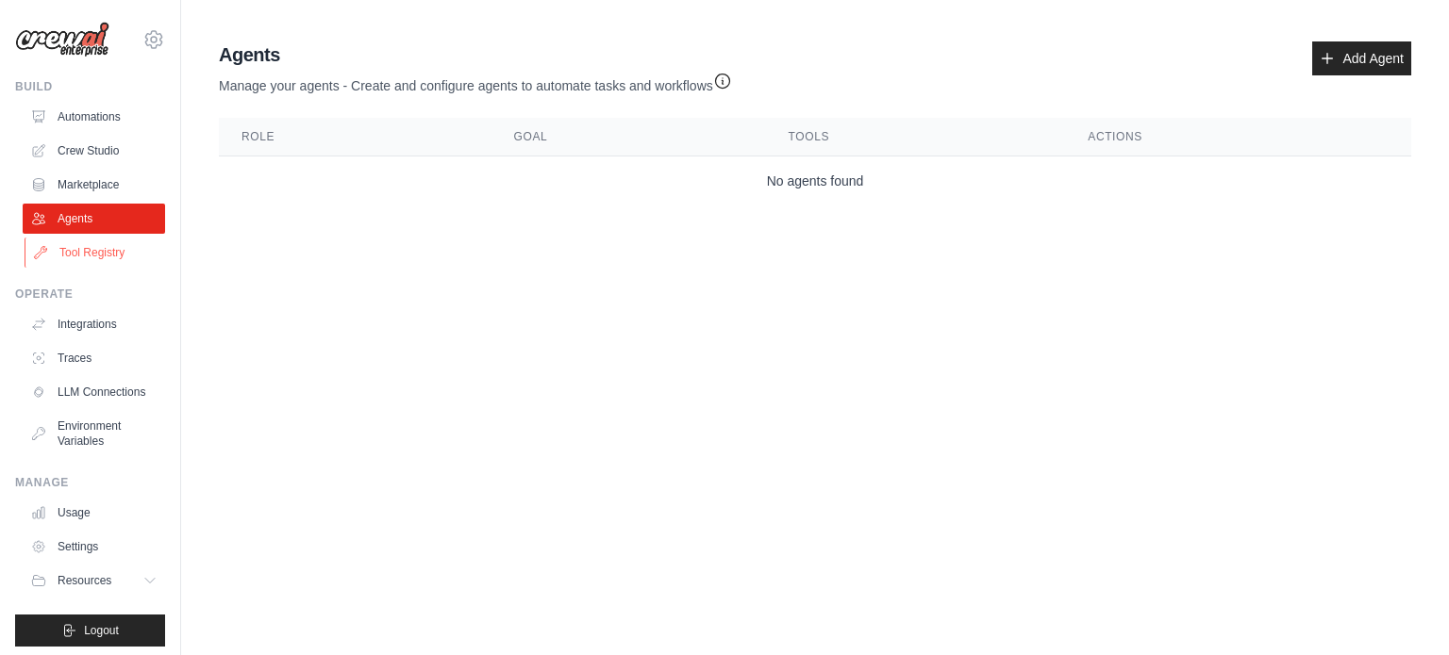
click at [94, 255] on link "Tool Registry" at bounding box center [96, 253] width 142 height 30
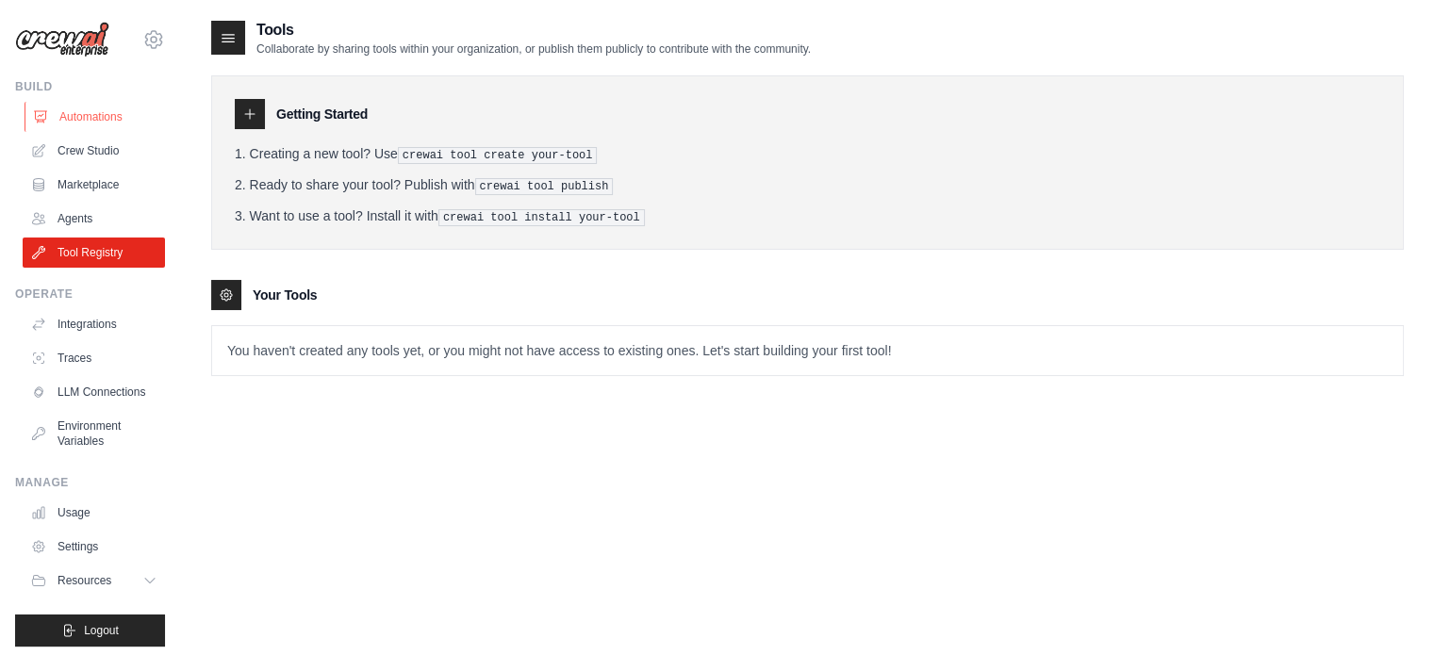
click at [94, 129] on link "Automations" at bounding box center [96, 117] width 142 height 30
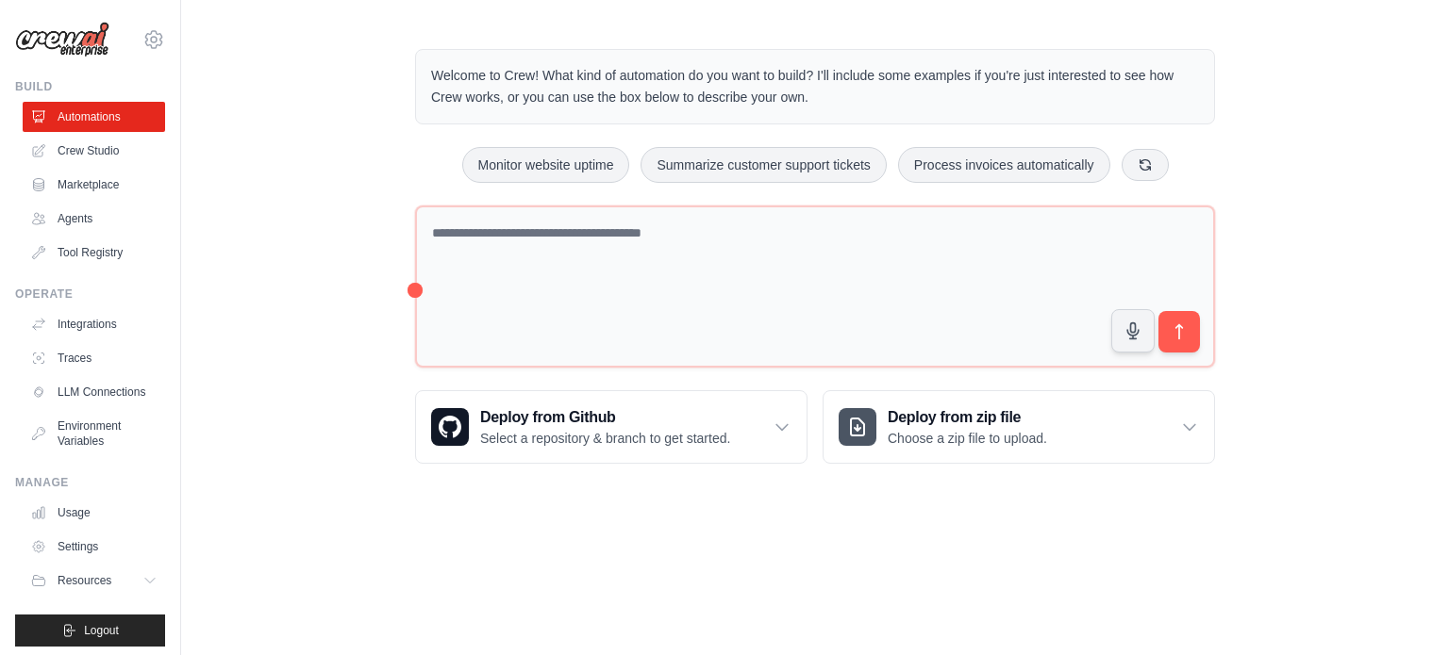
click at [155, 38] on div "masa@us.teldevice.com Settings Build Automations Crew Studio Marketplace" at bounding box center [90, 327] width 181 height 655
click at [142, 39] on icon at bounding box center [153, 39] width 23 height 23
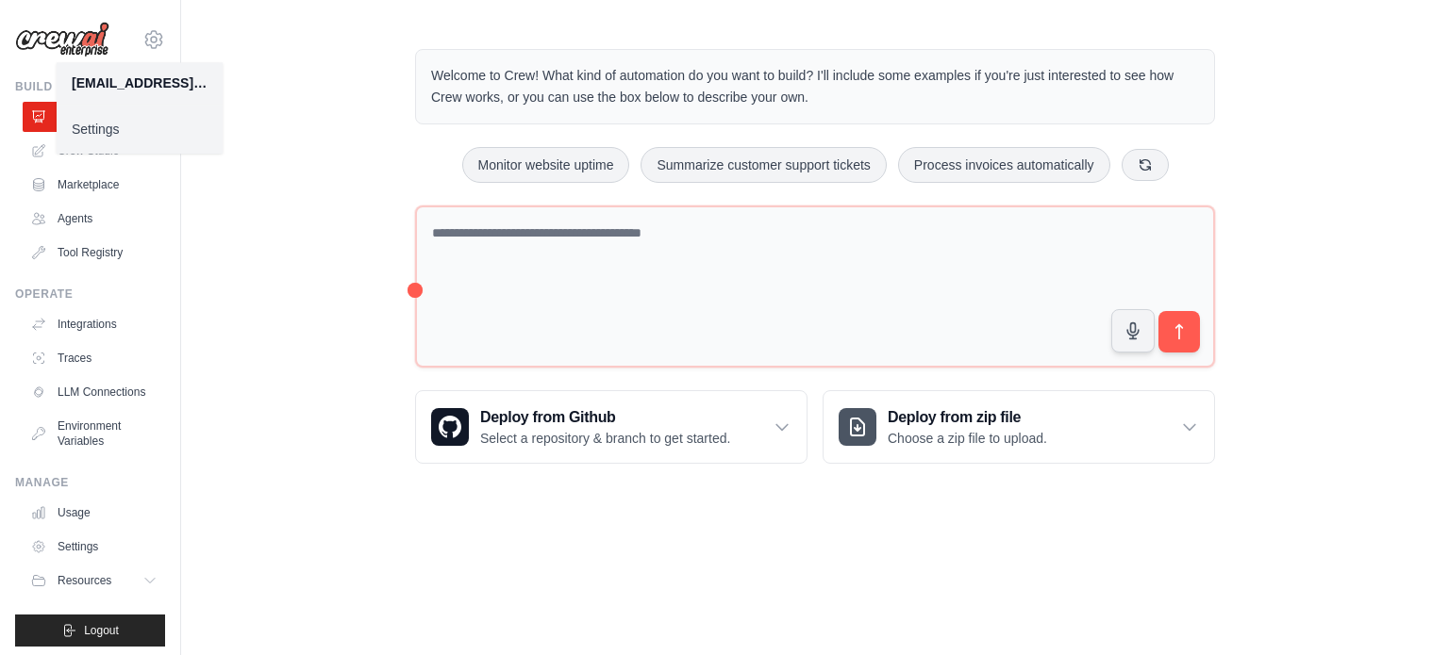
click at [284, 185] on div "Welcome to Crew! What kind of automation do you want to build? I'll include som…" at bounding box center [815, 256] width 1268 height 475
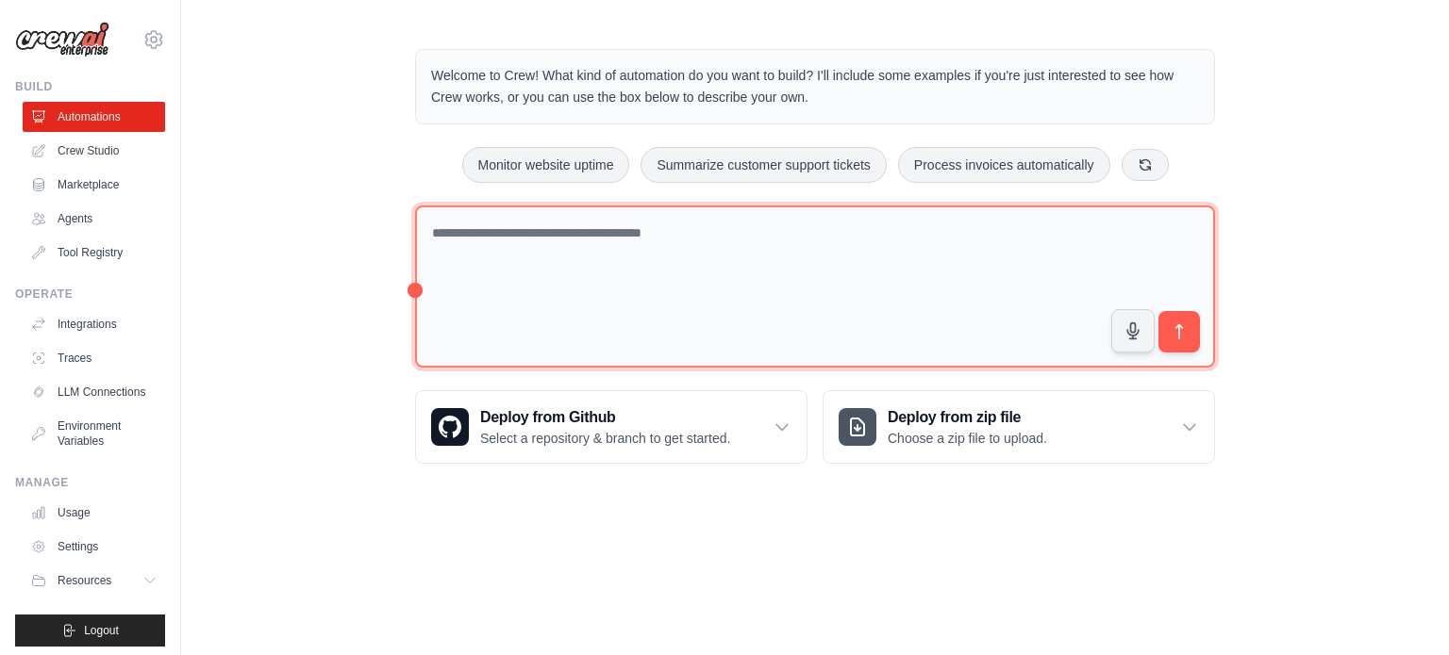
click at [890, 319] on textarea at bounding box center [815, 287] width 800 height 163
type textarea "**********"
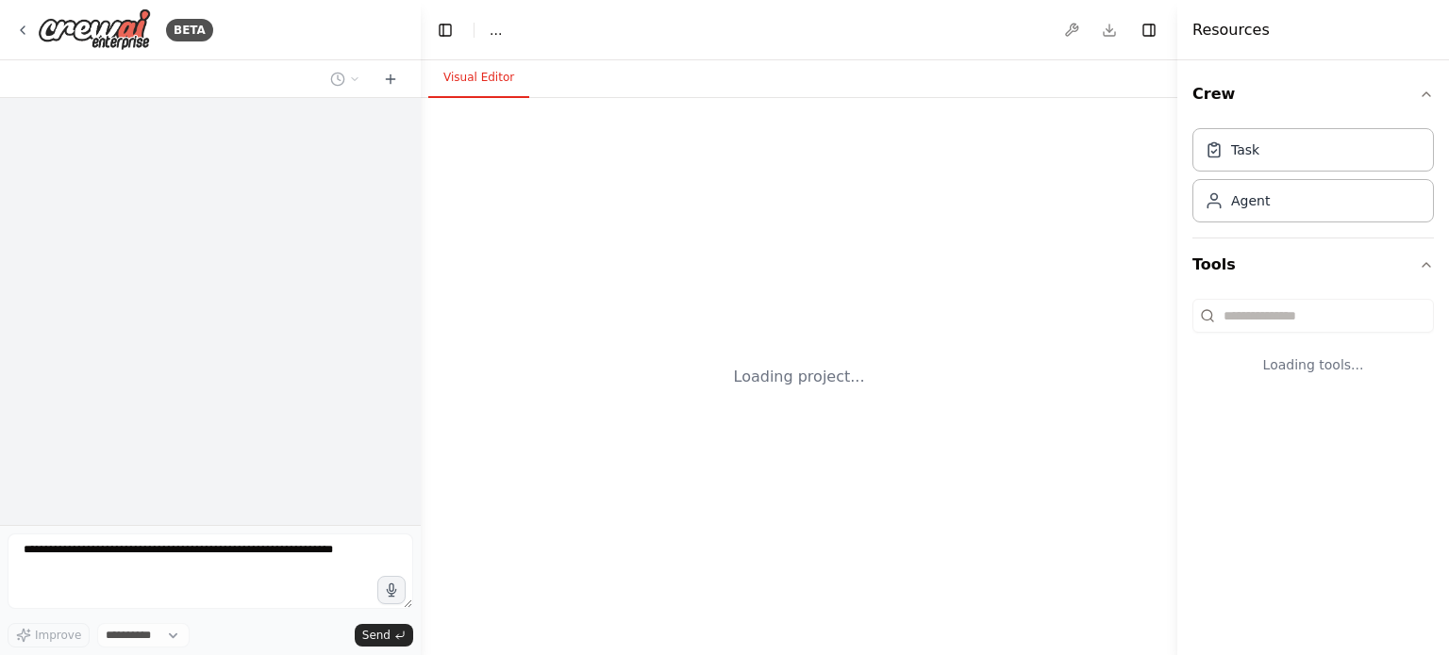
select select "****"
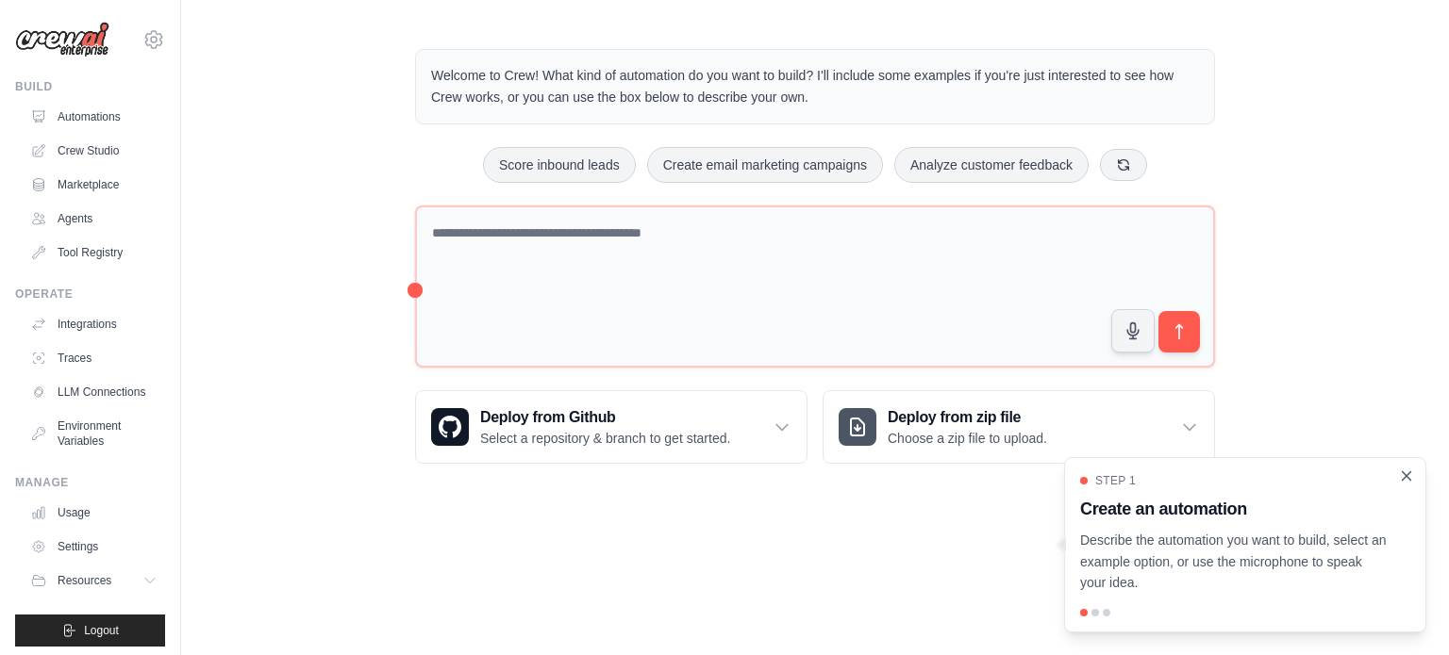
click at [1410, 474] on icon "Close walkthrough" at bounding box center [1406, 476] width 17 height 17
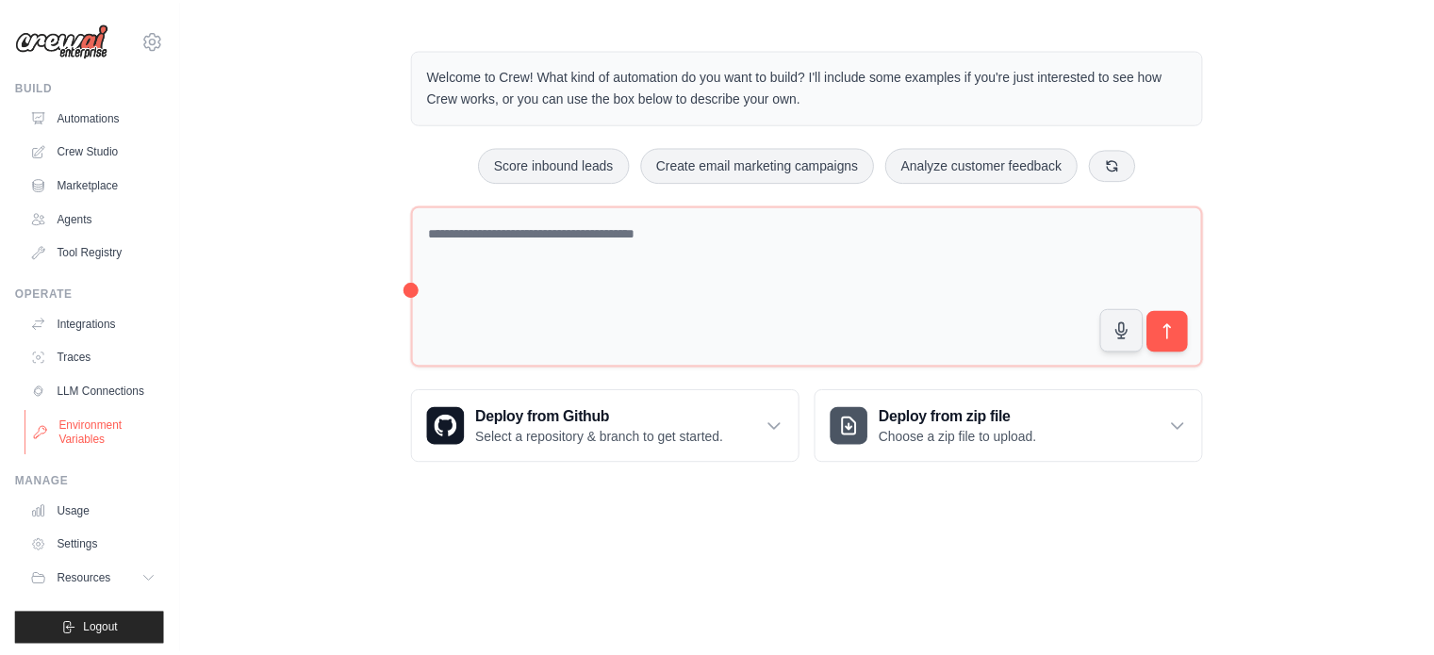
scroll to position [21, 0]
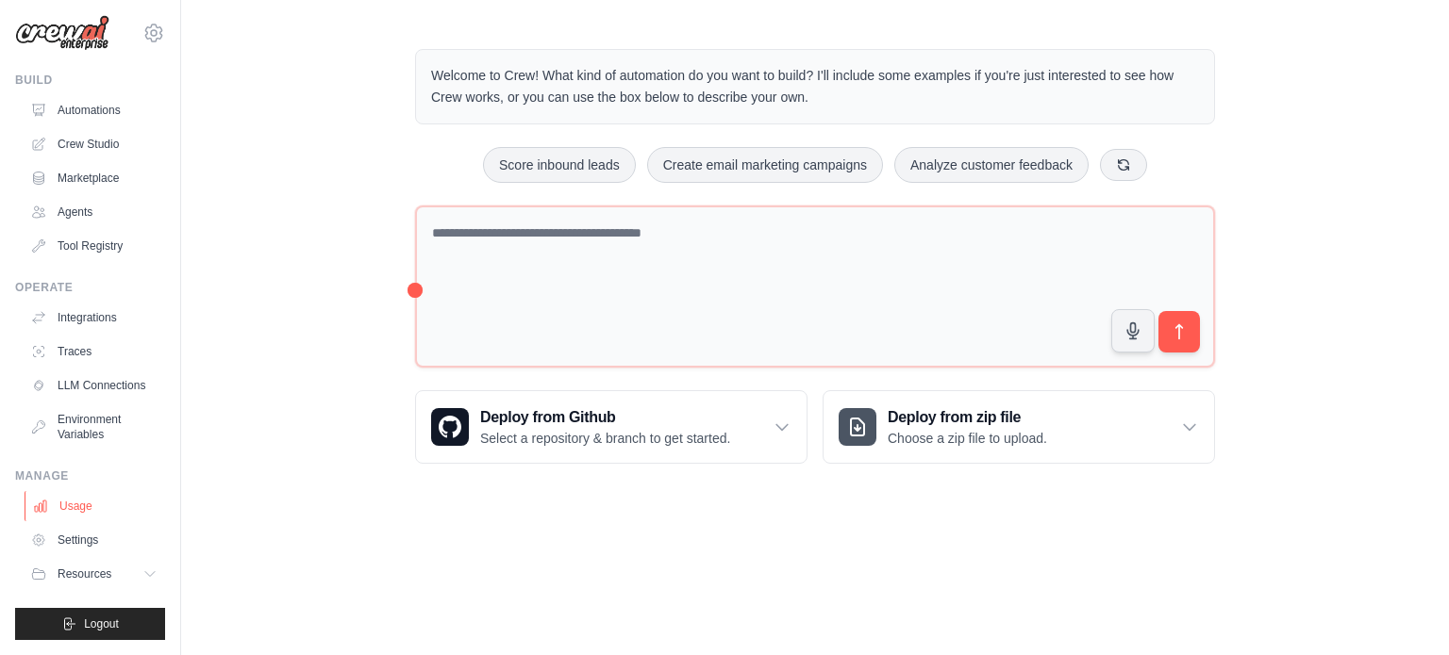
click at [91, 506] on link "Usage" at bounding box center [96, 506] width 142 height 30
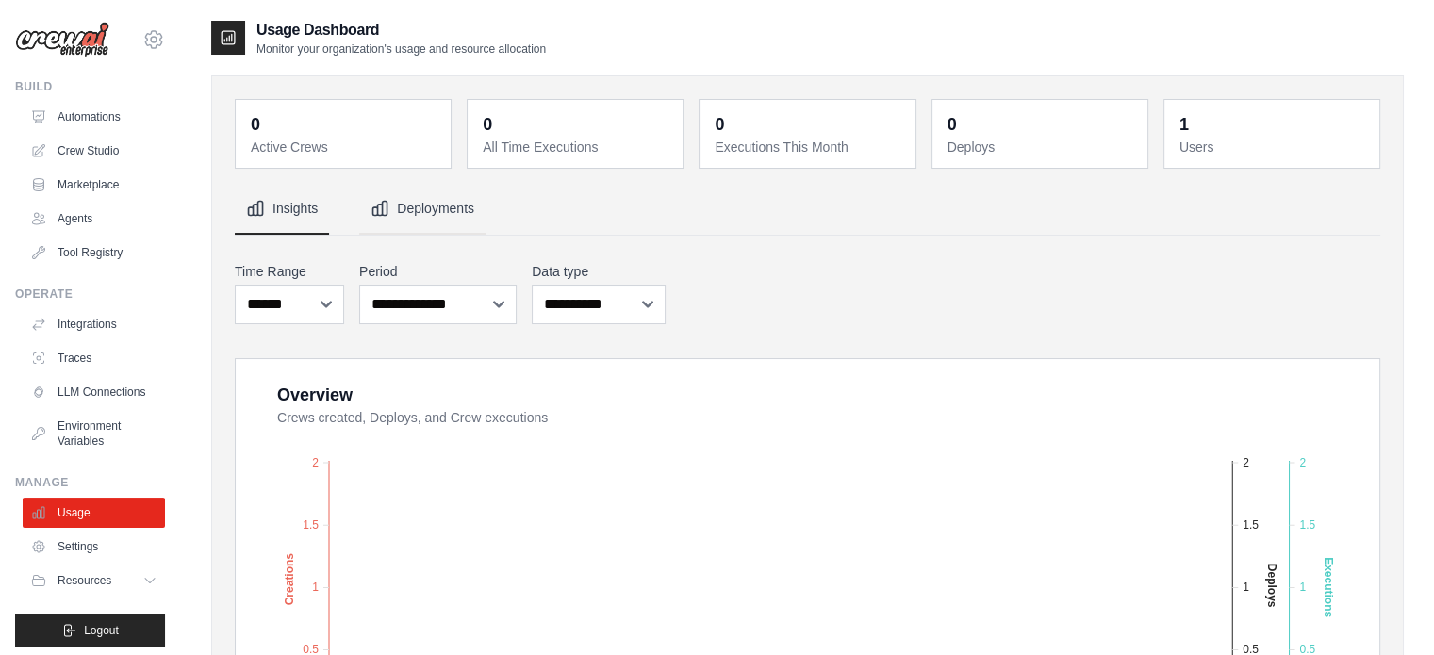
click at [411, 214] on button "Deployments" at bounding box center [422, 209] width 126 height 51
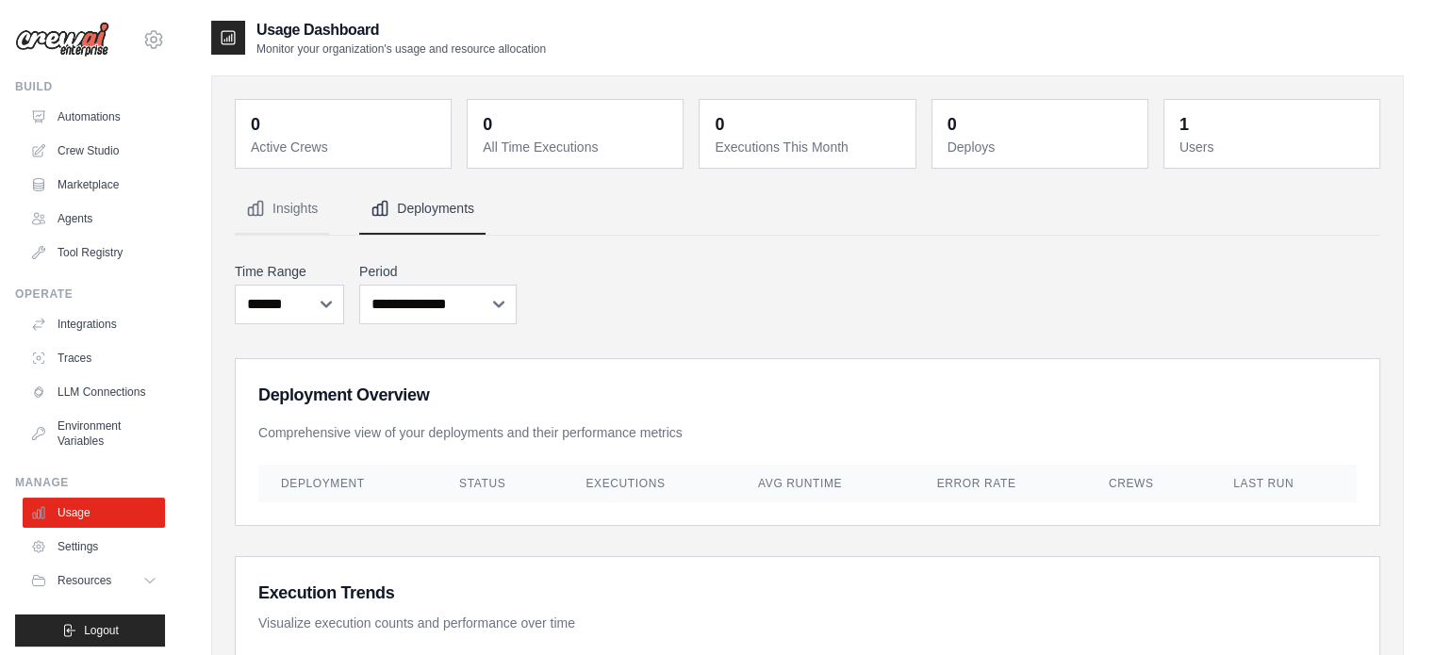
click at [1270, 123] on dd "1" at bounding box center [1274, 124] width 189 height 26
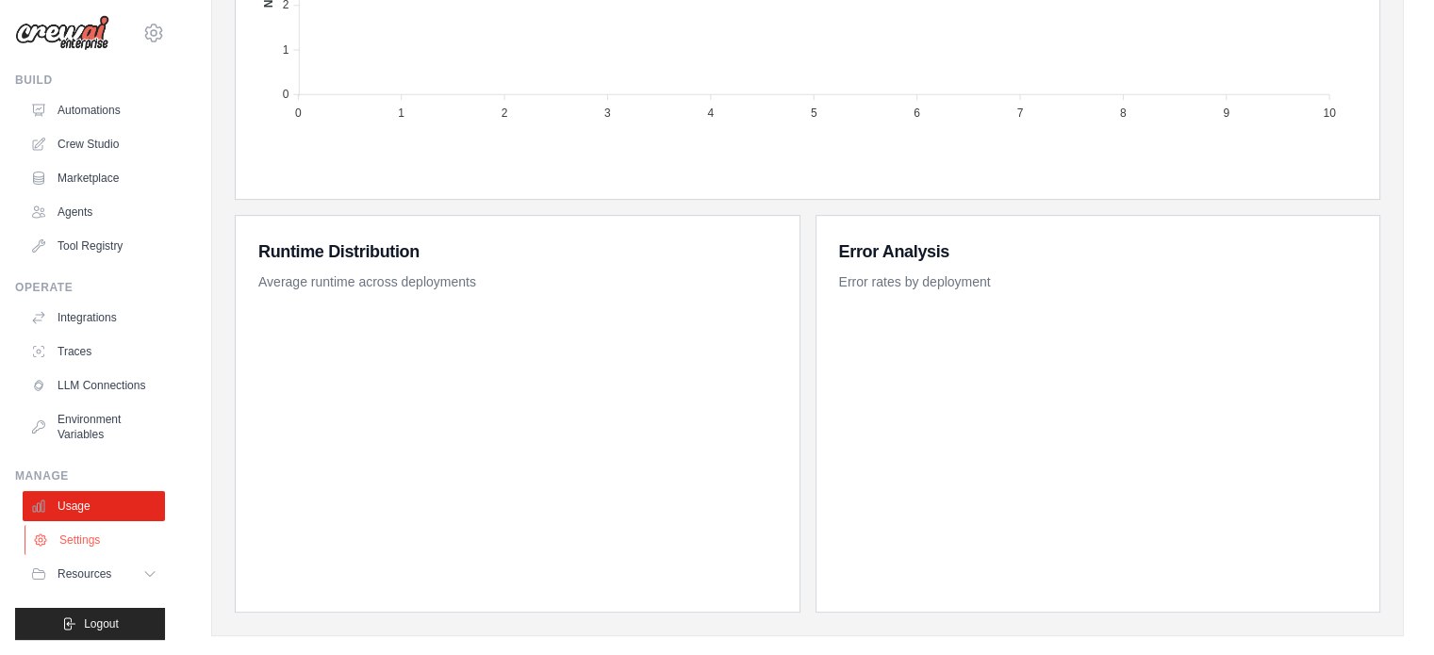
scroll to position [21, 0]
click at [86, 539] on link "Settings" at bounding box center [96, 540] width 142 height 30
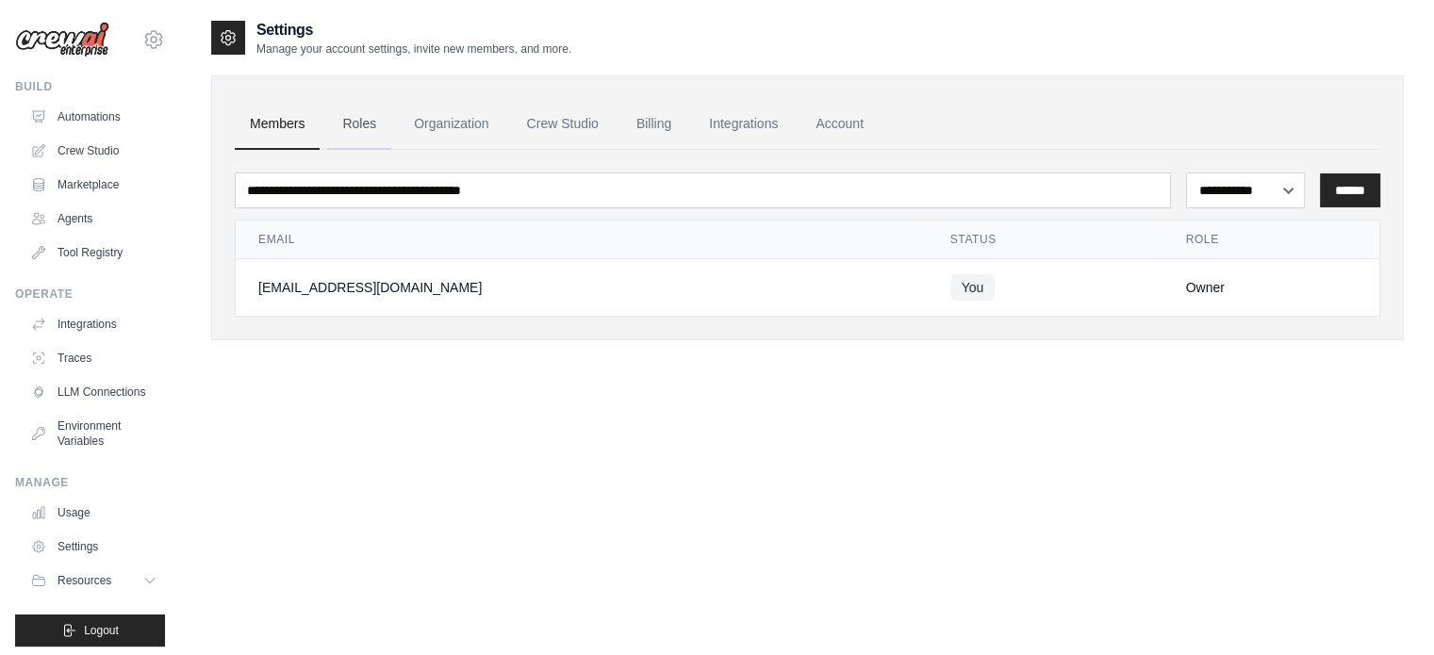
click at [376, 126] on link "Roles" at bounding box center [359, 124] width 64 height 51
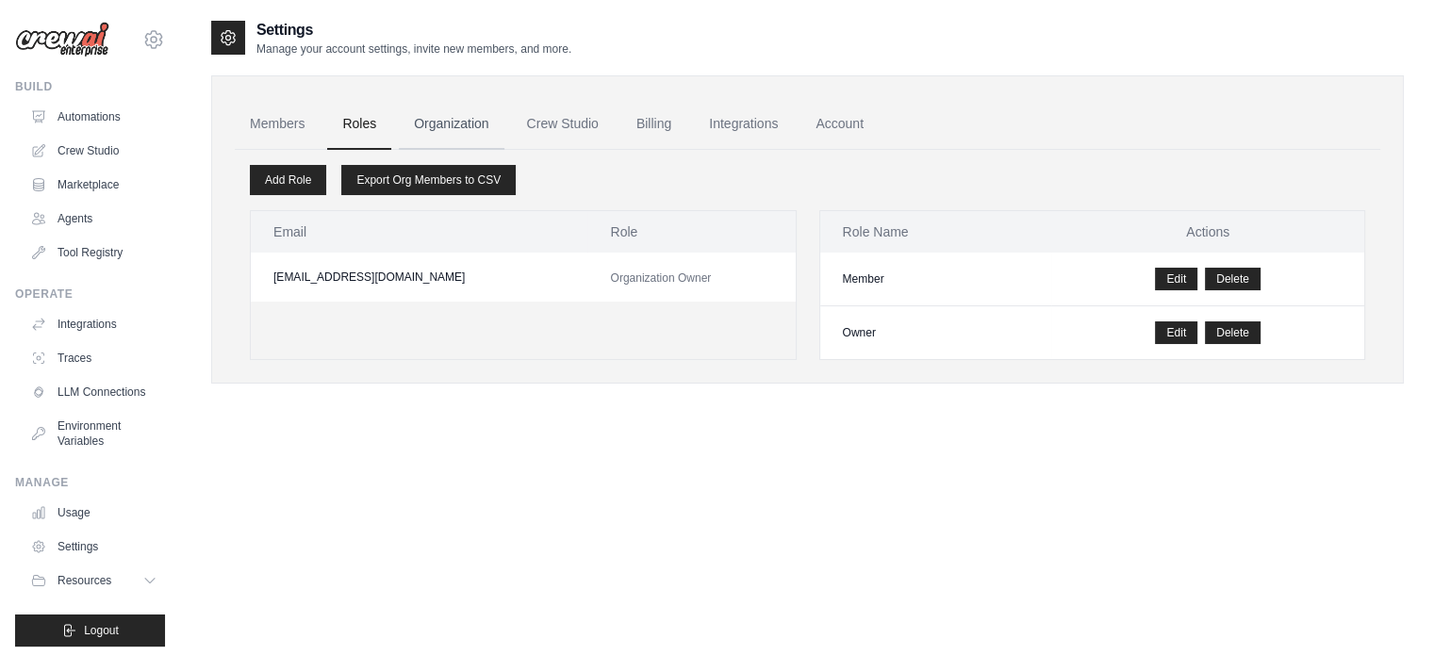
click at [490, 124] on link "Organization" at bounding box center [451, 124] width 105 height 51
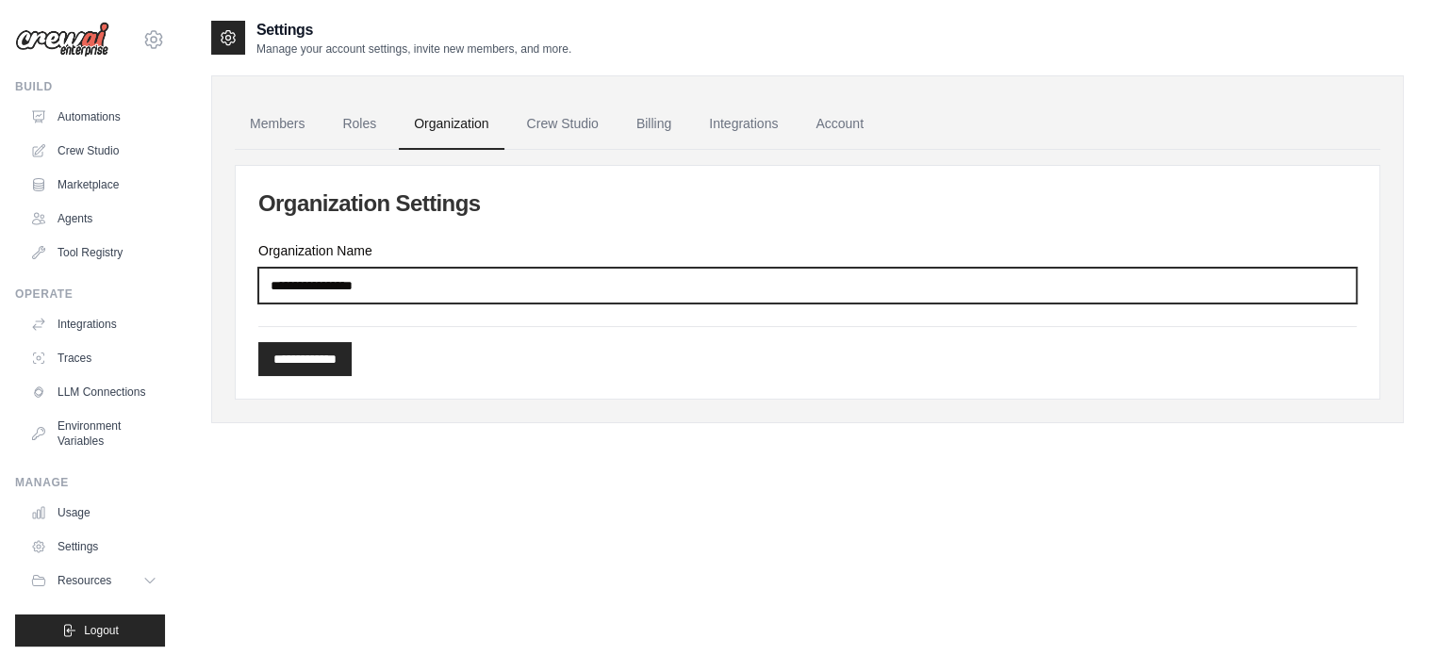
click at [466, 280] on input "Organization Name" at bounding box center [807, 286] width 1099 height 36
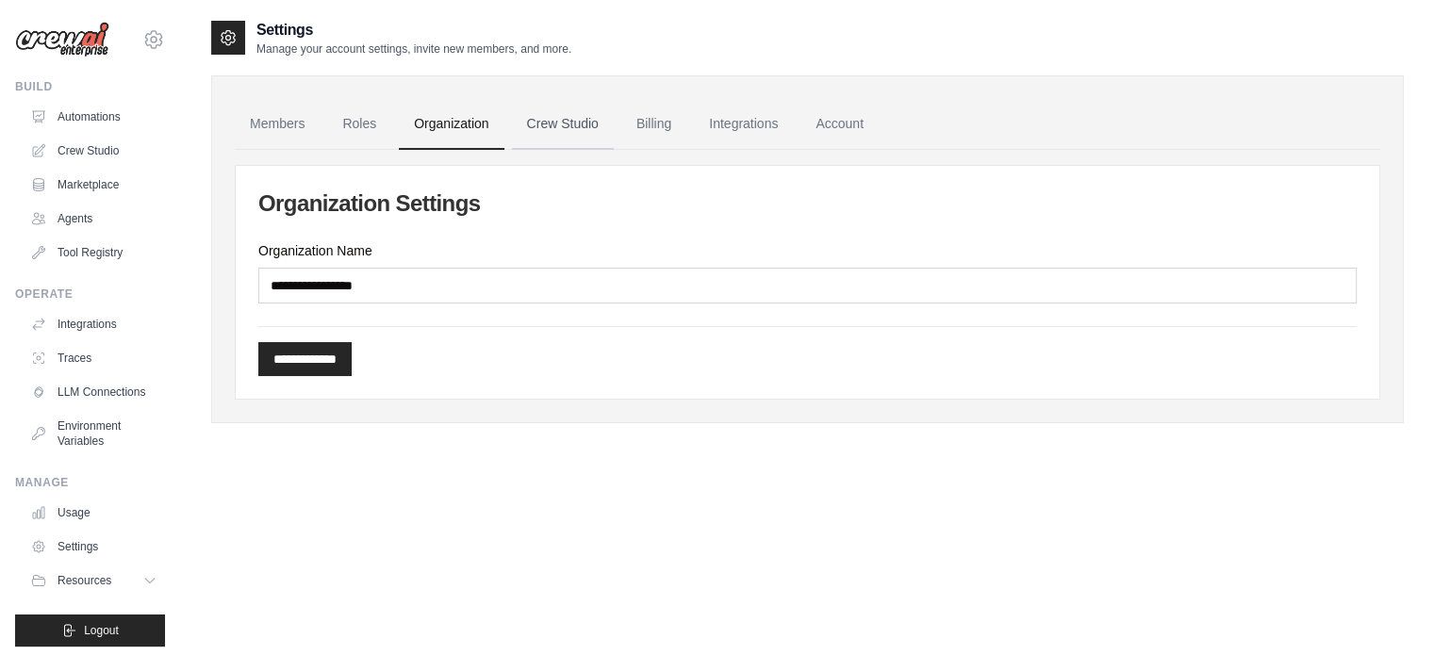
click at [575, 107] on link "Crew Studio" at bounding box center [563, 124] width 102 height 51
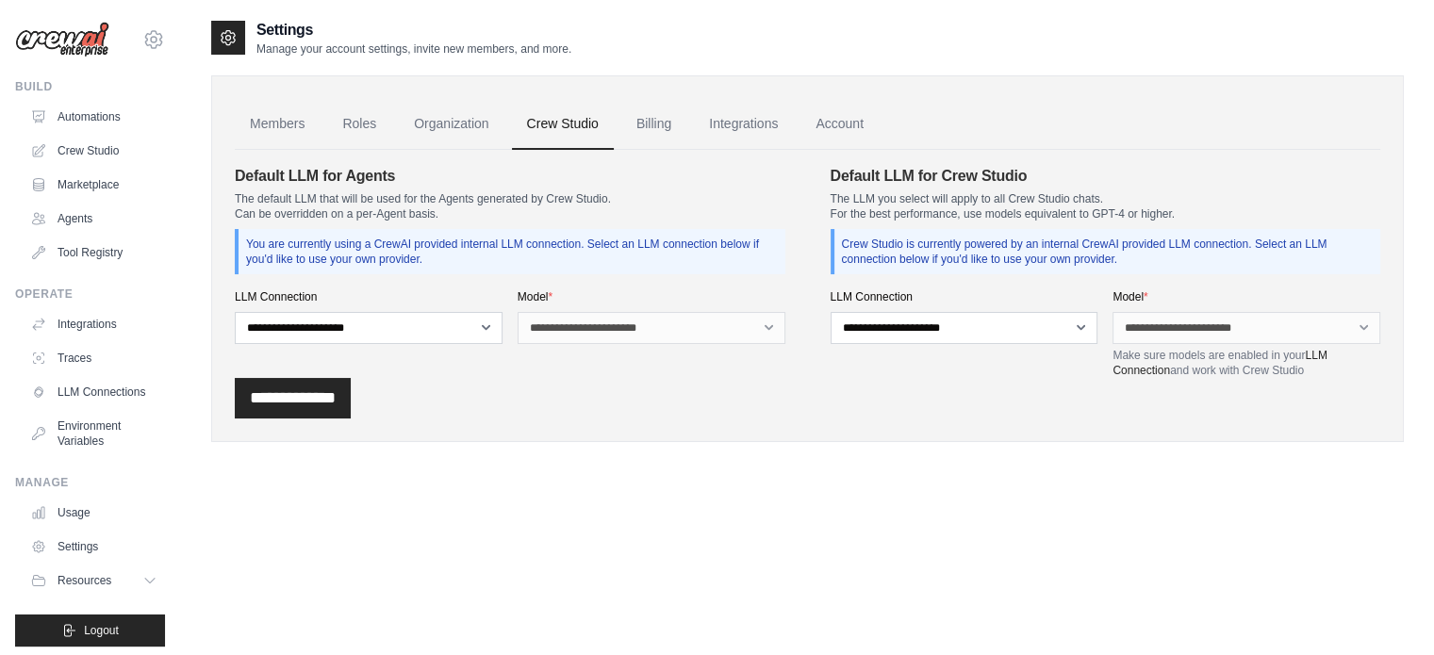
click at [668, 124] on link "Billing" at bounding box center [654, 124] width 65 height 51
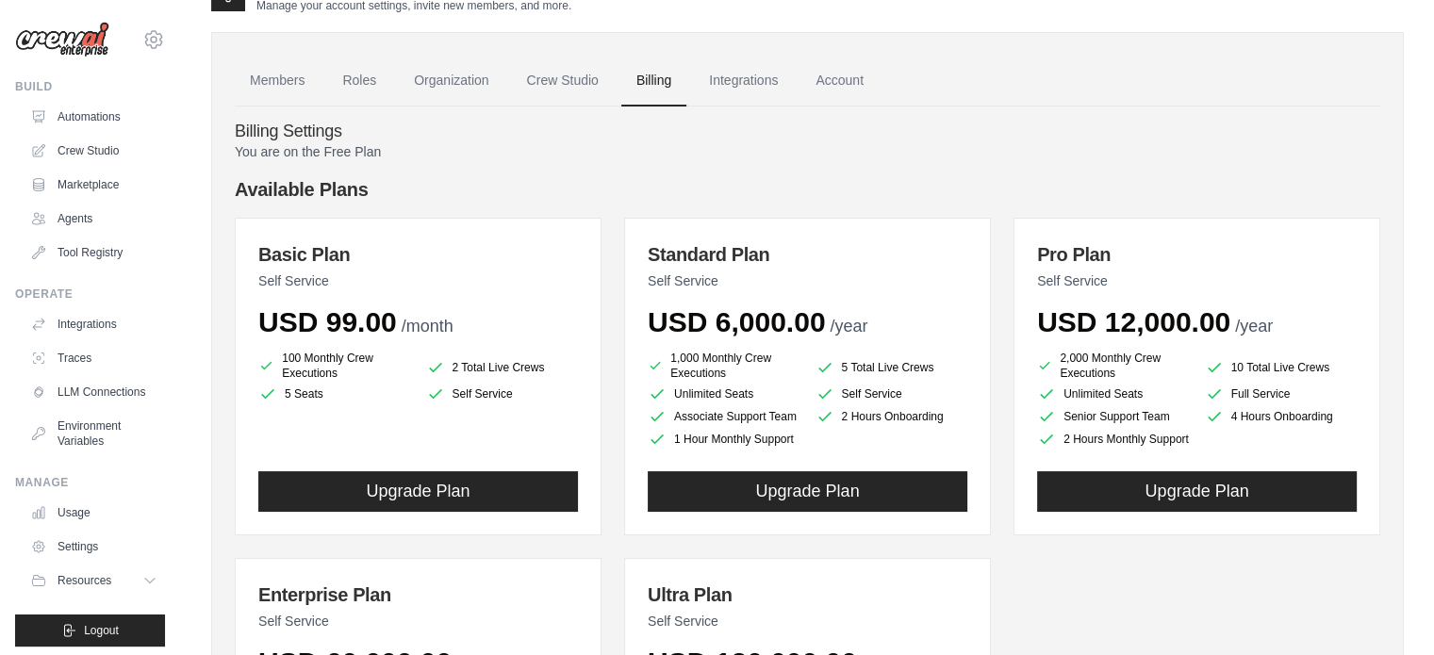
scroll to position [31, 0]
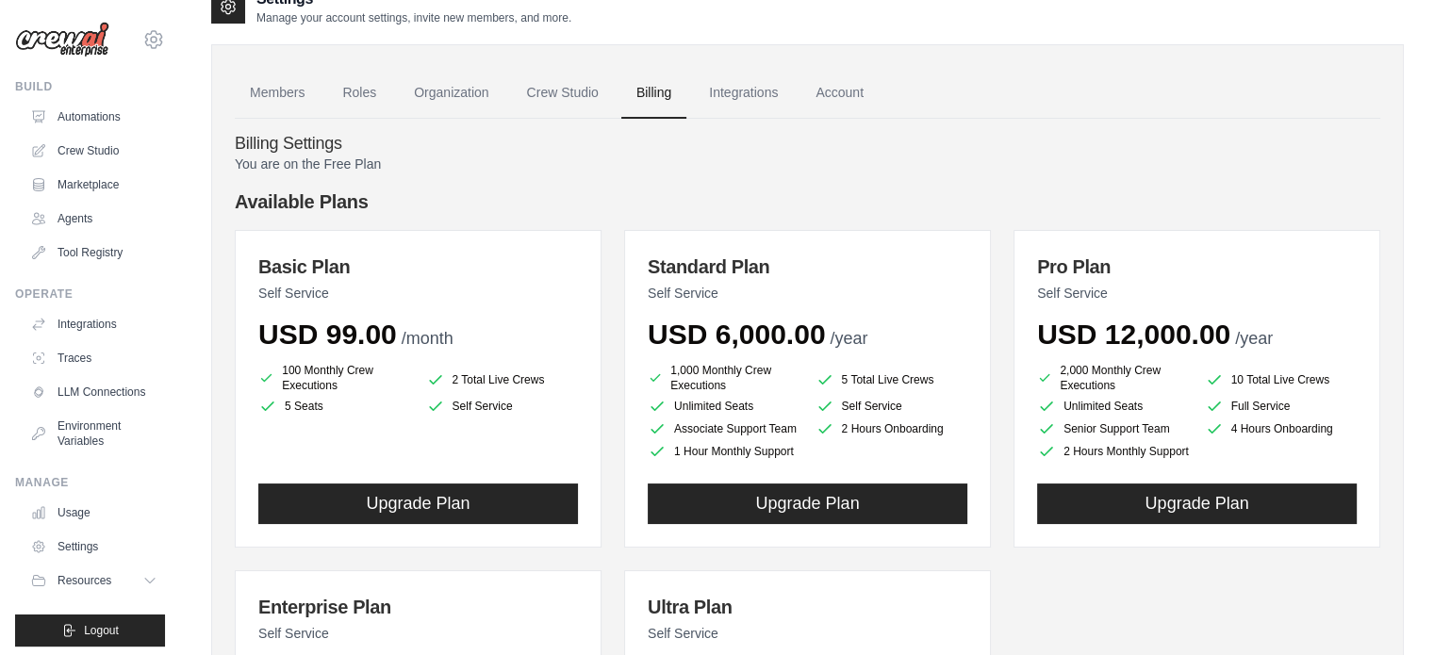
click at [999, 157] on p "You are on the Free Plan" at bounding box center [808, 164] width 1146 height 19
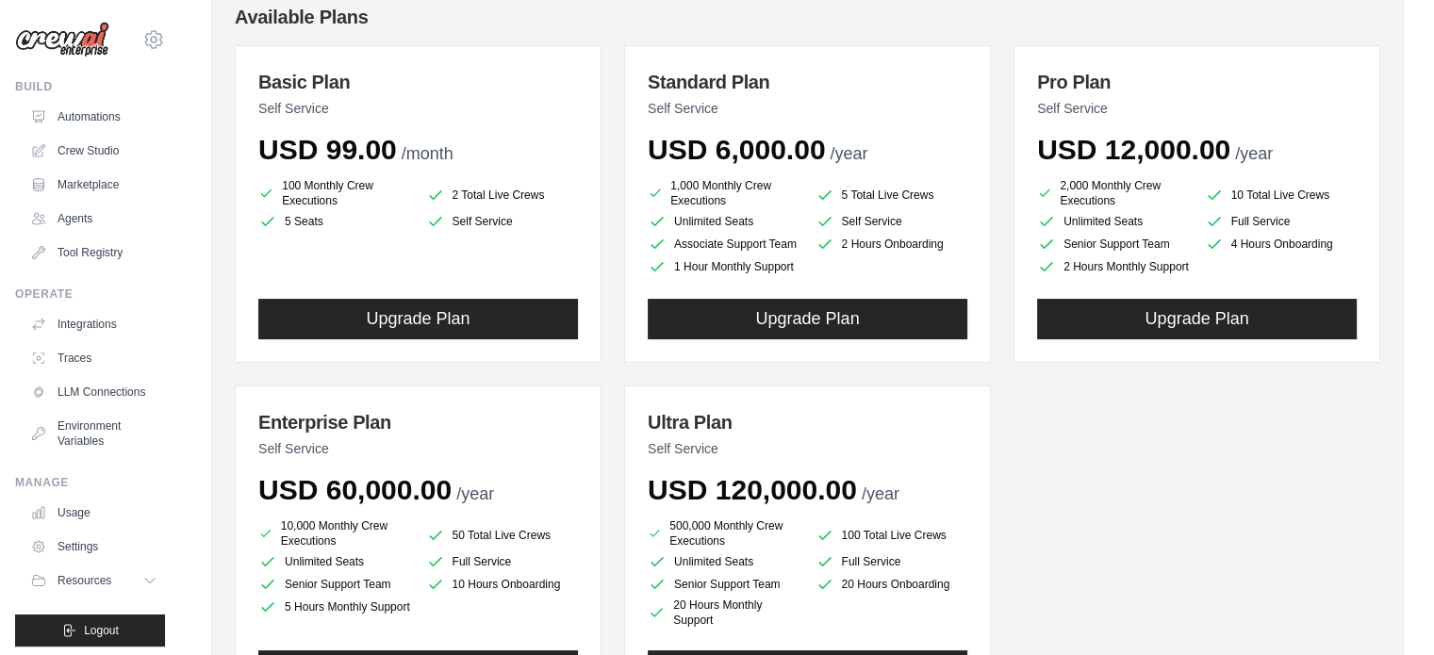
scroll to position [125, 0]
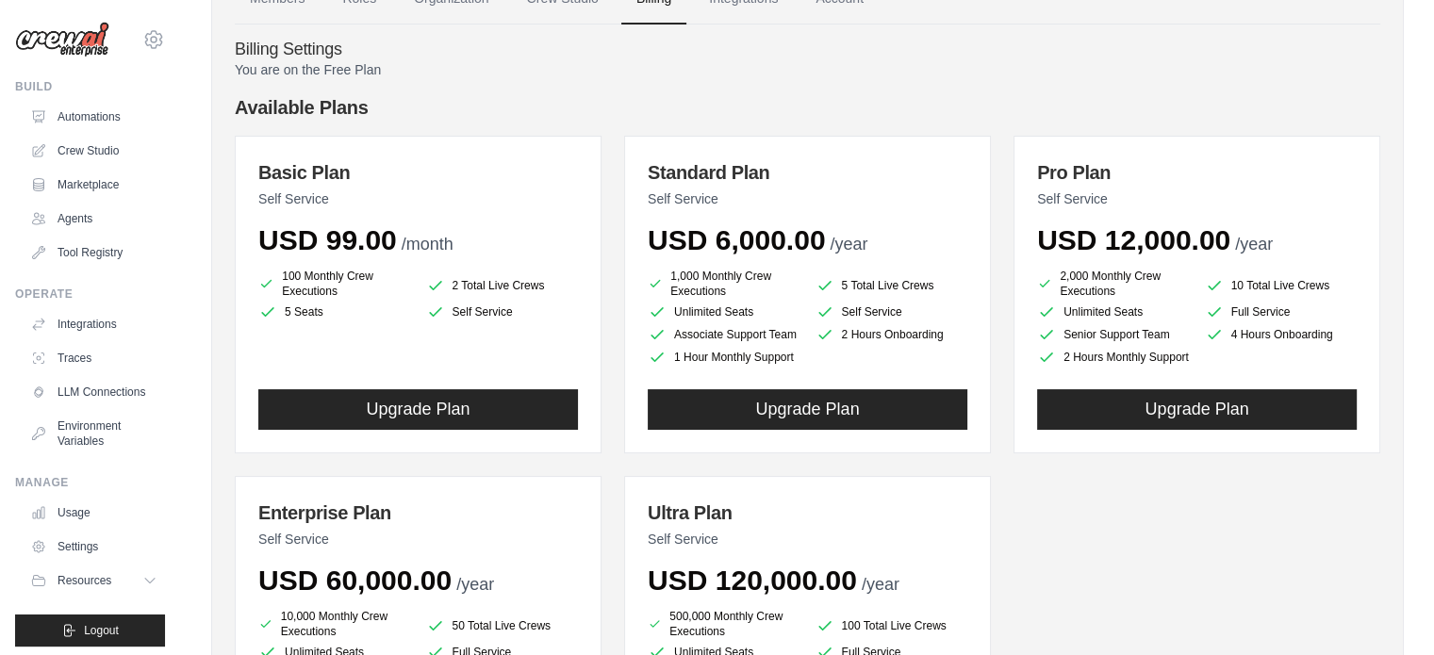
click at [1165, 574] on div "Basic Plan Self Service USD 99.00 /month 100 Monthly Crew Executions 2 Total Li…" at bounding box center [808, 471] width 1146 height 670
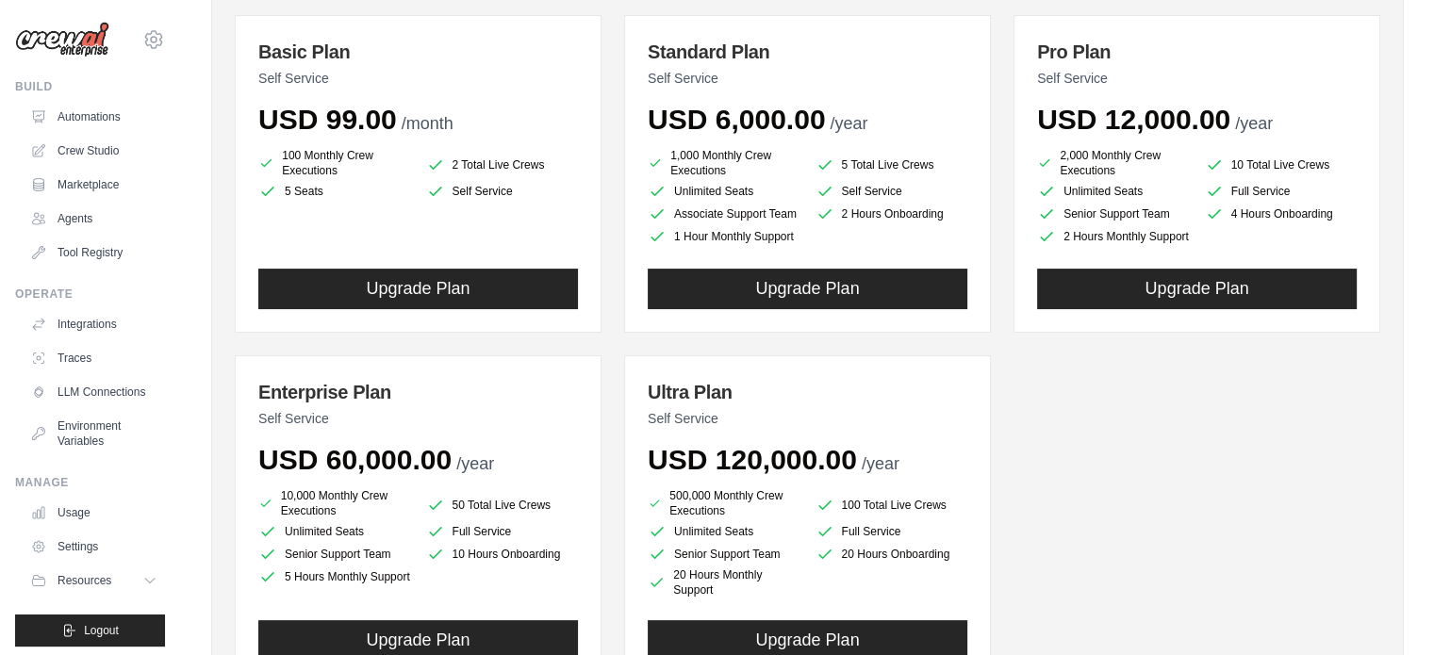
scroll to position [249, 0]
